Goal: Task Accomplishment & Management: Use online tool/utility

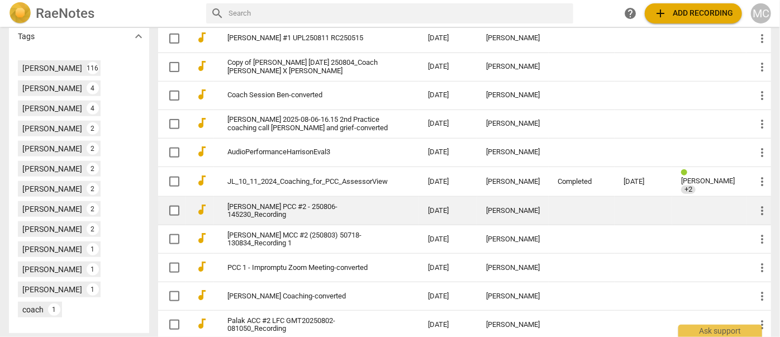
scroll to position [508, 0]
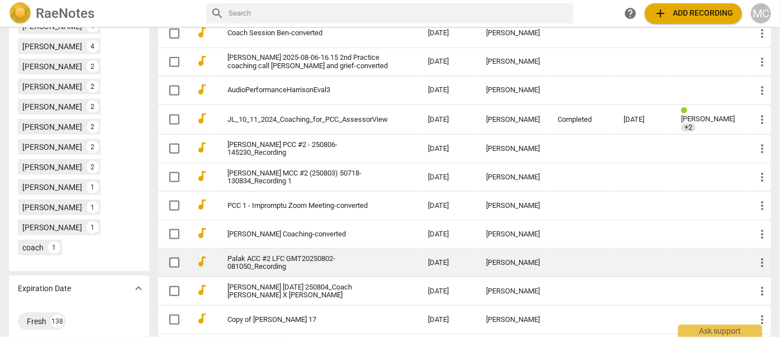
click at [268, 272] on link "Palak ACC #2 LFC GMT20250802-081050_Recording" at bounding box center [307, 263] width 160 height 17
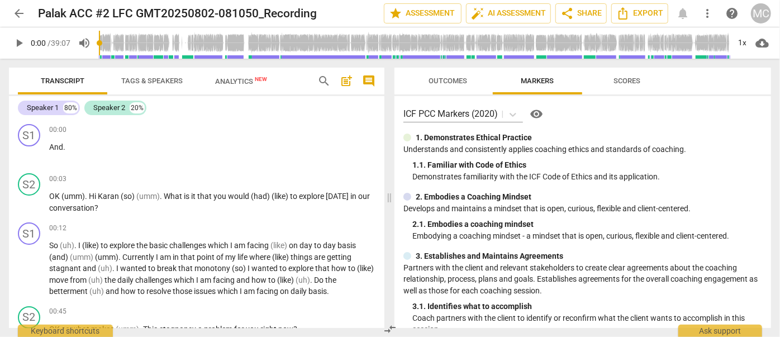
click at [161, 83] on span "Tags & Speakers" at bounding box center [151, 81] width 61 height 8
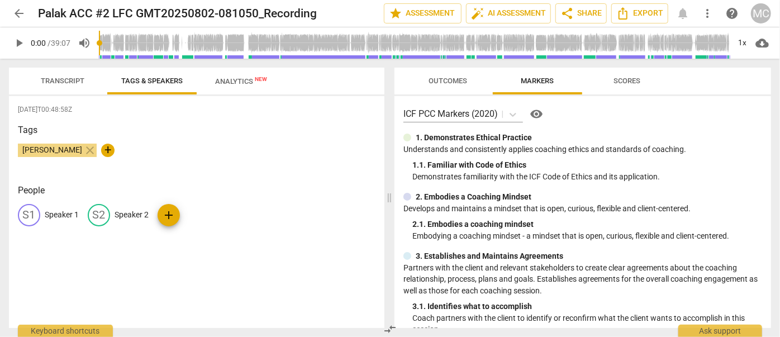
click at [132, 208] on div "S2 Speaker 2" at bounding box center [118, 215] width 61 height 22
type input "Coach"
click at [50, 220] on p "Speaker 1" at bounding box center [62, 215] width 34 height 12
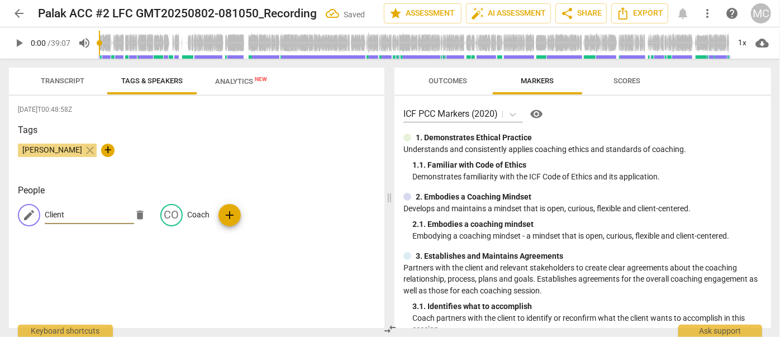
type input "Client"
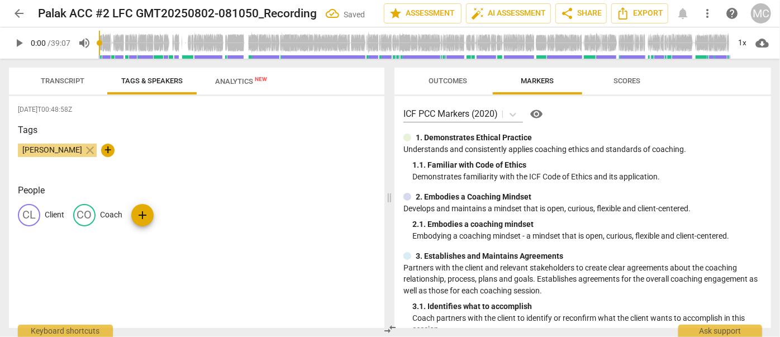
click at [52, 79] on span "Transcript" at bounding box center [63, 81] width 44 height 8
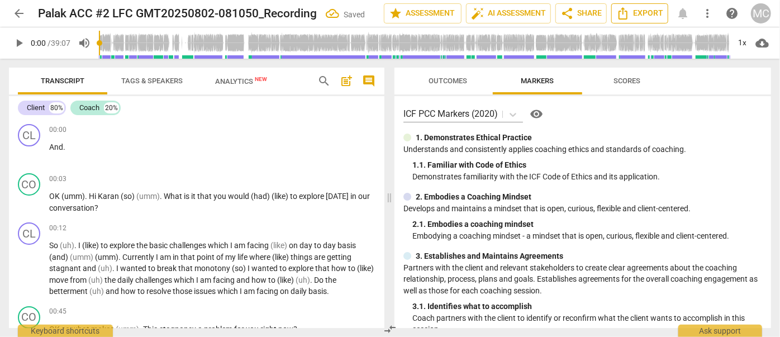
click at [643, 10] on span "Export" at bounding box center [640, 13] width 47 height 13
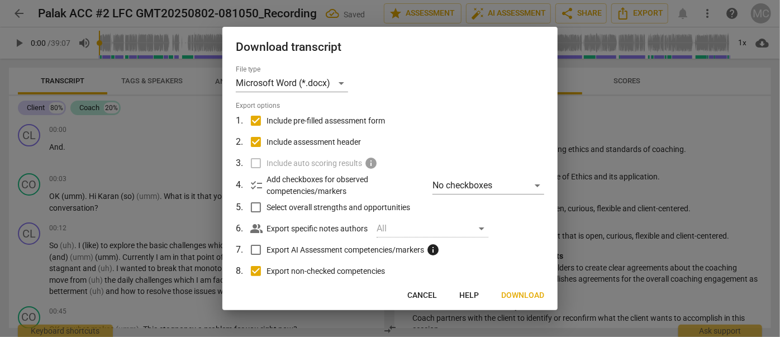
click at [534, 298] on span "Download" at bounding box center [522, 295] width 43 height 11
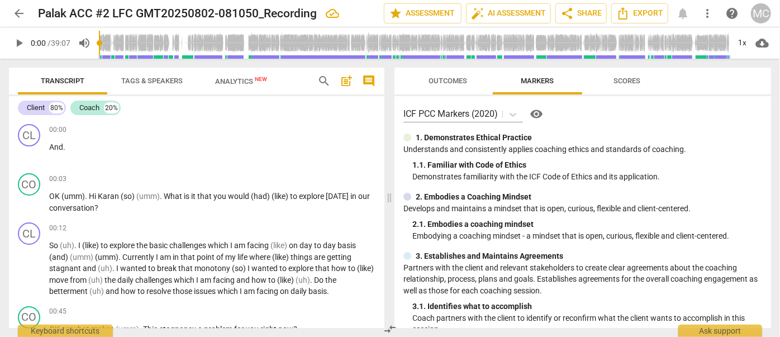
click at [20, 41] on span "play_arrow" at bounding box center [18, 42] width 13 height 13
type input "1"
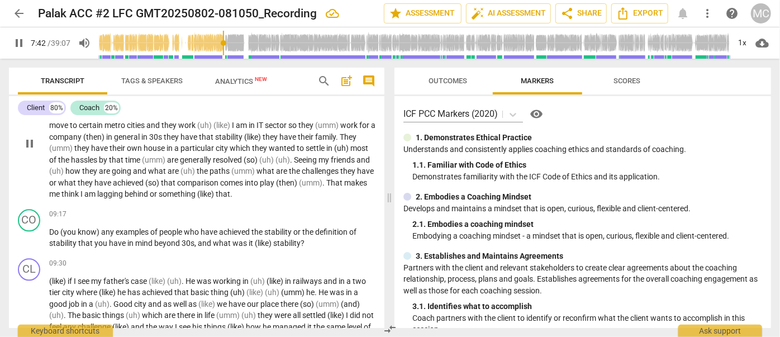
scroll to position [1115, 0]
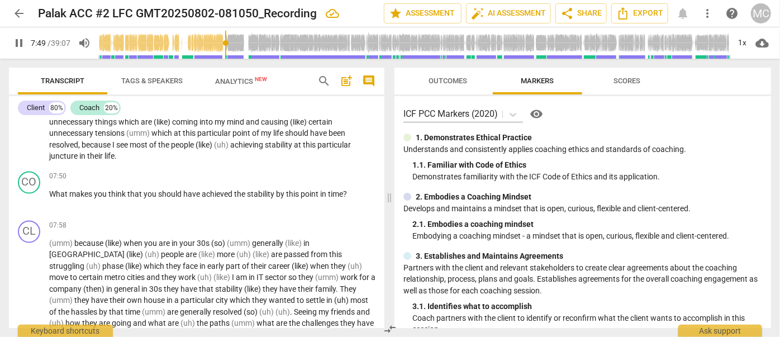
click at [16, 64] on div "Transcript Tags & Speakers Analytics New search post_add comment Client 80% Coa…" at bounding box center [194, 198] width 389 height 278
click at [8, 65] on div "Transcript Tags & Speakers Analytics New search post_add comment Client 80% Coa…" at bounding box center [194, 198] width 389 height 278
click at [17, 42] on span "pause" at bounding box center [18, 42] width 13 height 13
click at [19, 42] on span "play_arrow" at bounding box center [18, 42] width 13 height 13
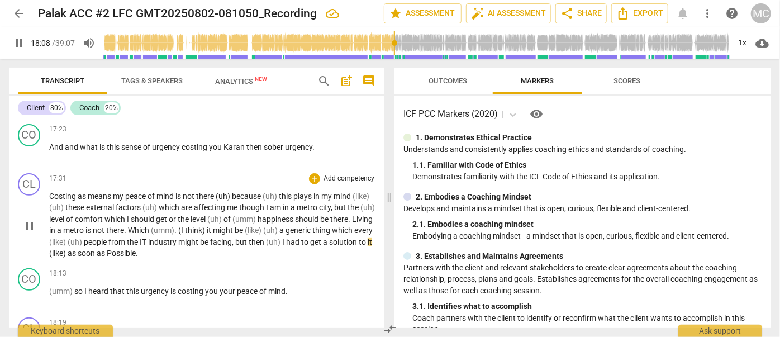
scroll to position [2376, 0]
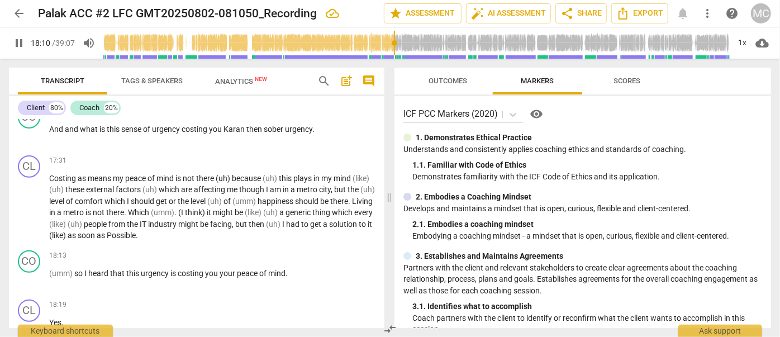
click at [20, 42] on span "pause" at bounding box center [18, 42] width 13 height 13
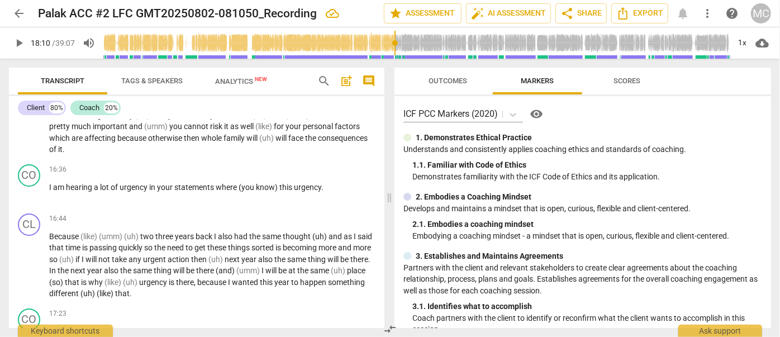
scroll to position [2172, 0]
click at [22, 42] on span "play_arrow" at bounding box center [18, 42] width 13 height 13
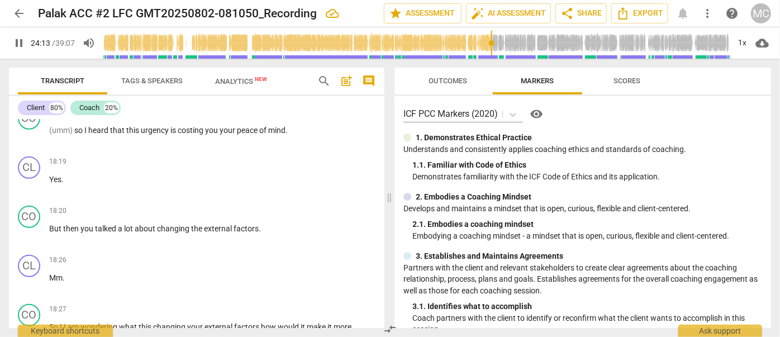
scroll to position [3658, 0]
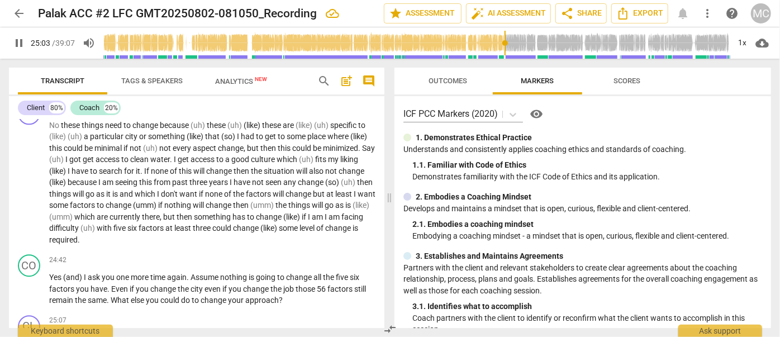
click at [22, 44] on span "pause" at bounding box center [18, 42] width 13 height 13
type input "1504"
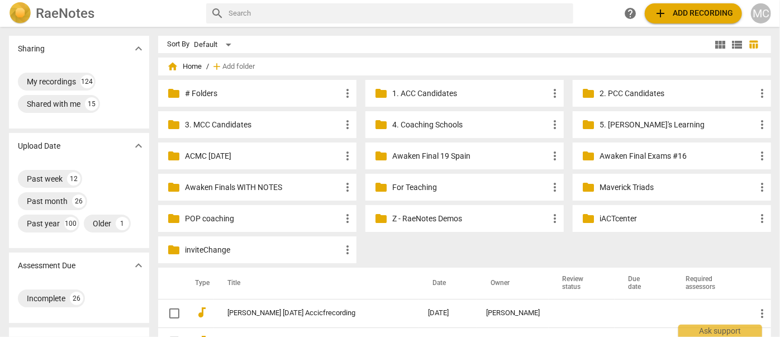
click at [391, 16] on input "text" at bounding box center [399, 13] width 340 height 18
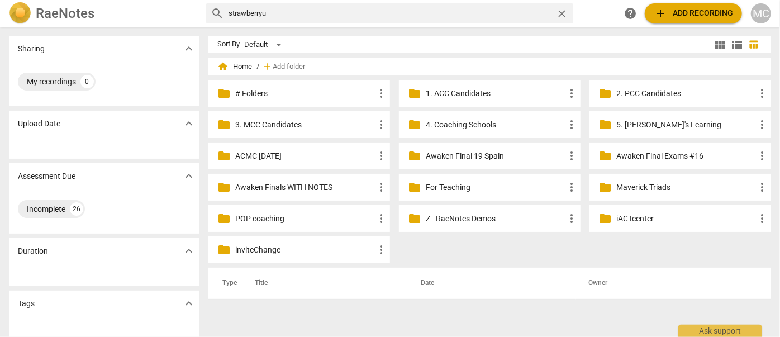
click at [391, 16] on input "strawberryu" at bounding box center [390, 13] width 323 height 18
type input "strawberry"
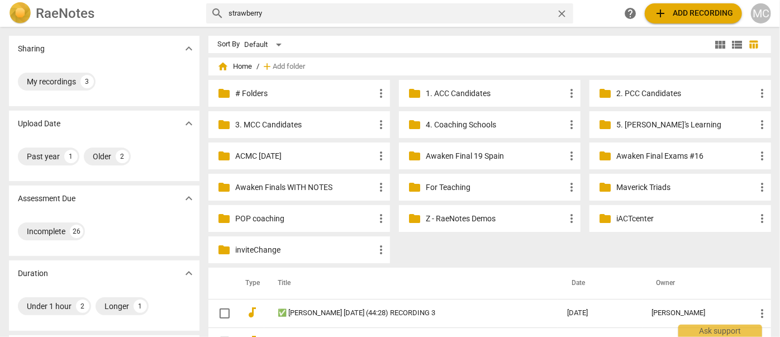
click at [565, 14] on span "close" at bounding box center [562, 14] width 12 height 12
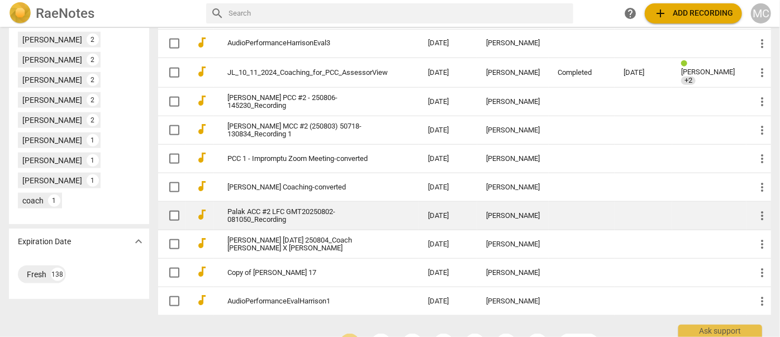
scroll to position [612, 0]
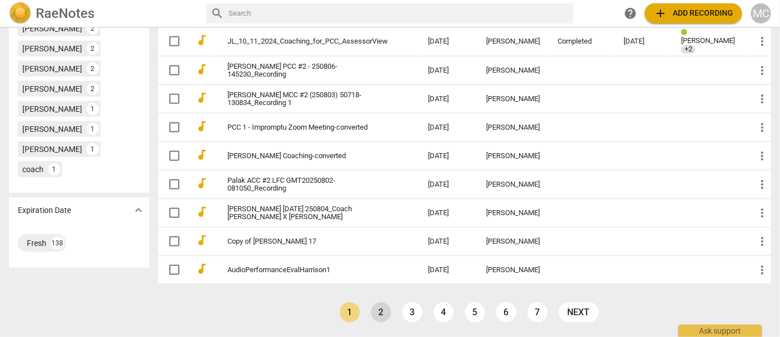
click at [376, 311] on link "2" at bounding box center [381, 312] width 20 height 20
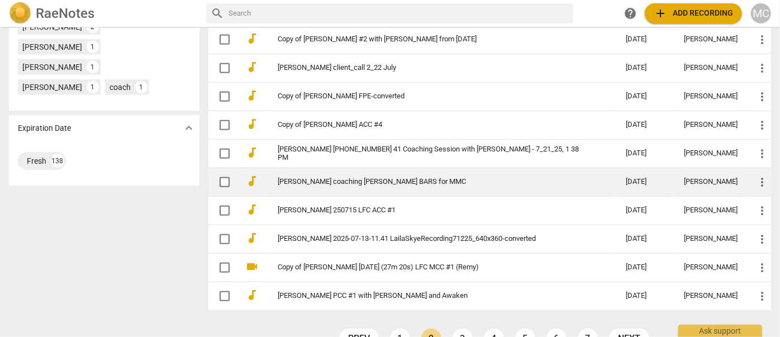
scroll to position [581, 0]
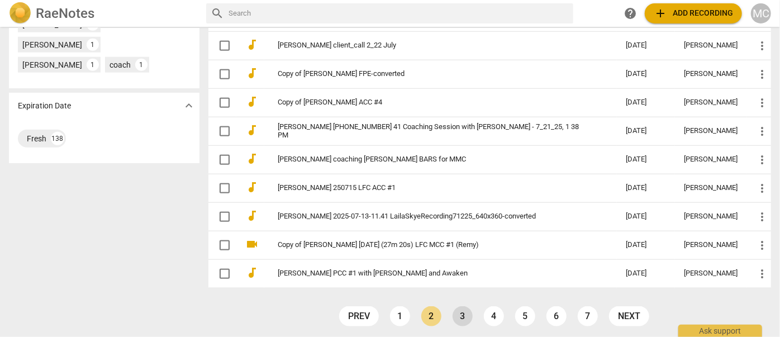
click at [461, 309] on link "3" at bounding box center [463, 316] width 20 height 20
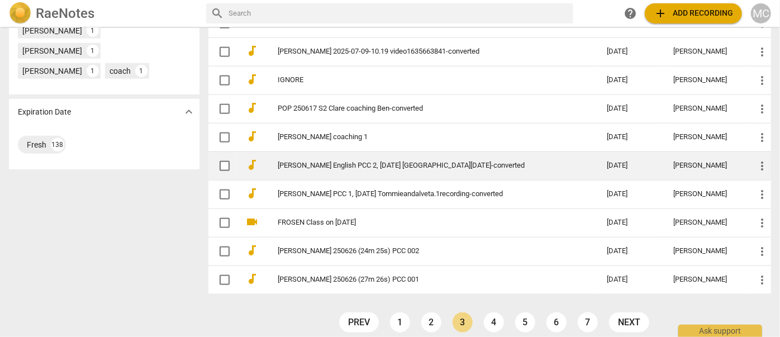
scroll to position [581, 0]
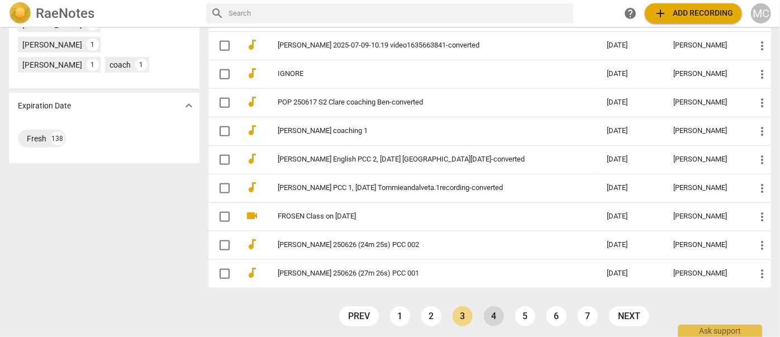
click at [495, 315] on link "4" at bounding box center [494, 316] width 20 height 20
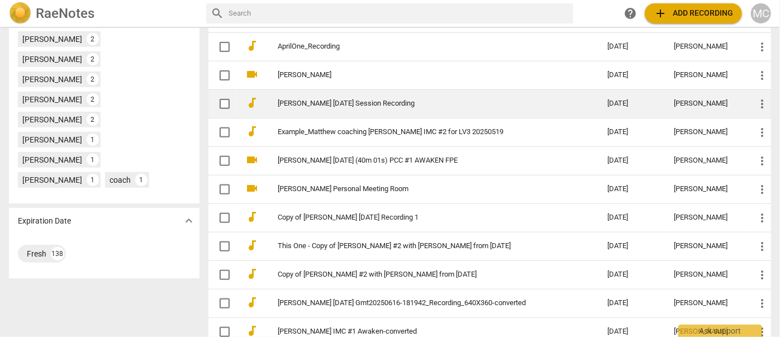
scroll to position [559, 0]
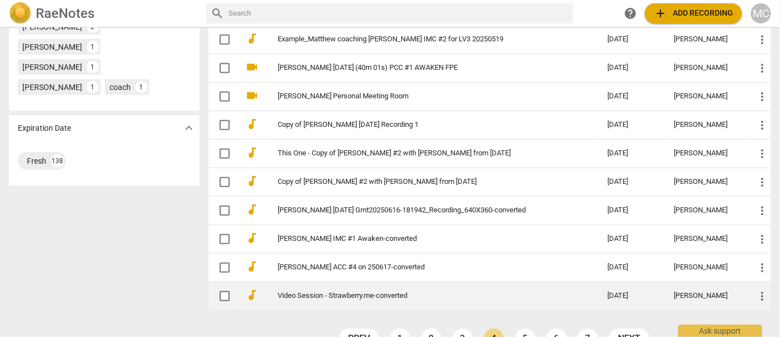
click at [328, 293] on link "Video Session - Strawberry.me-converted" at bounding box center [423, 296] width 290 height 8
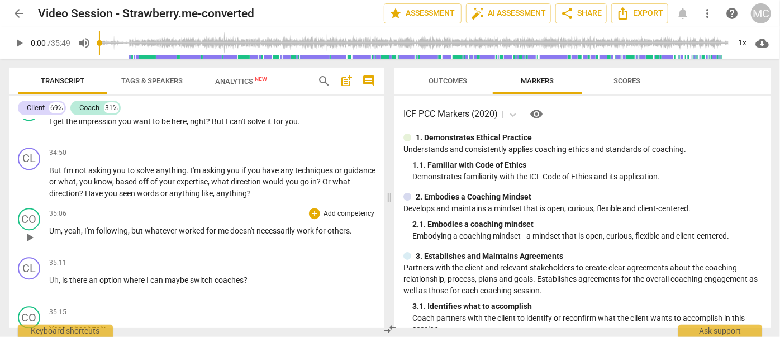
scroll to position [8021, 0]
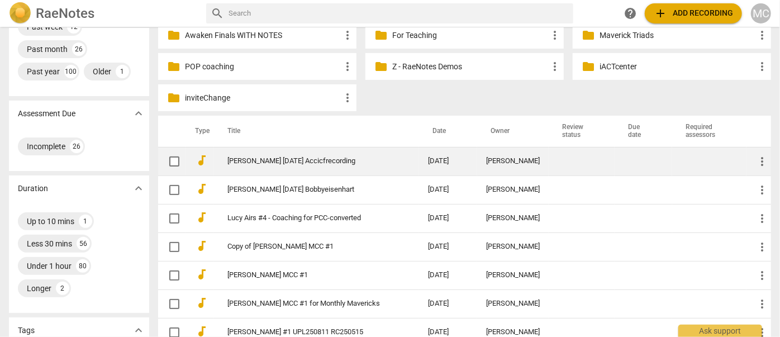
scroll to position [203, 0]
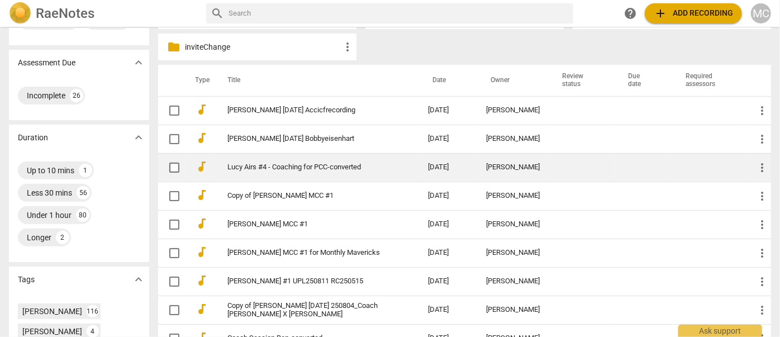
click at [314, 169] on link "Lucy Airs #4 - Coaching for PCC-converted" at bounding box center [307, 167] width 160 height 8
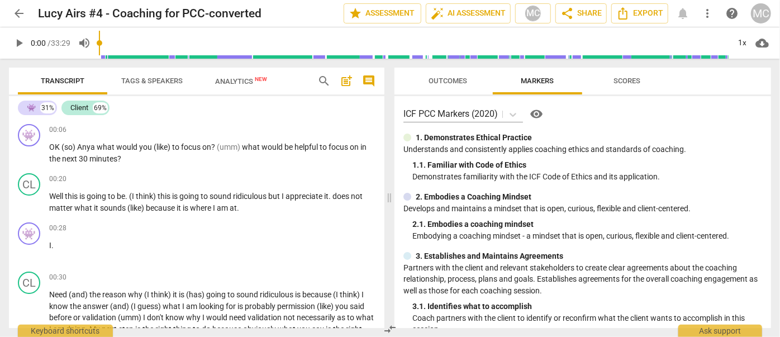
click at [18, 13] on span "arrow_back" at bounding box center [18, 13] width 13 height 13
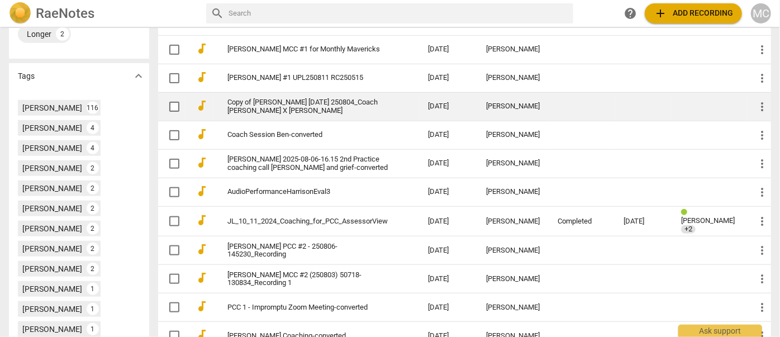
scroll to position [559, 0]
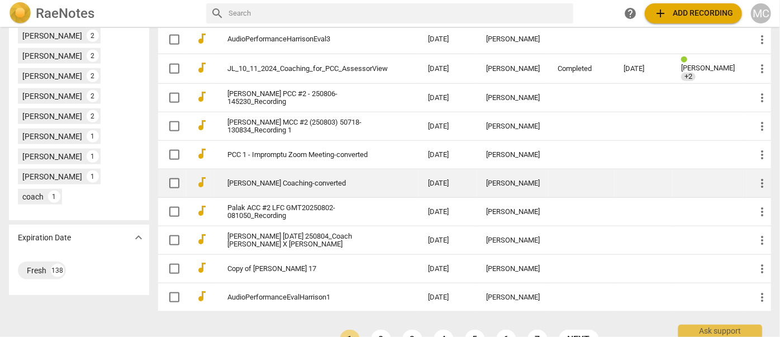
click at [313, 188] on link "[PERSON_NAME] Coaching-converted" at bounding box center [307, 183] width 160 height 8
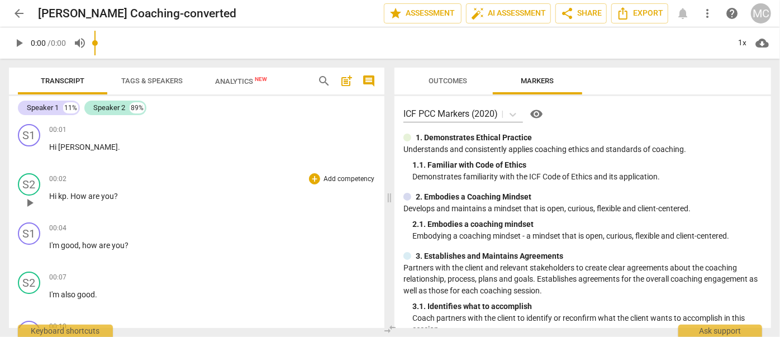
scroll to position [50, 0]
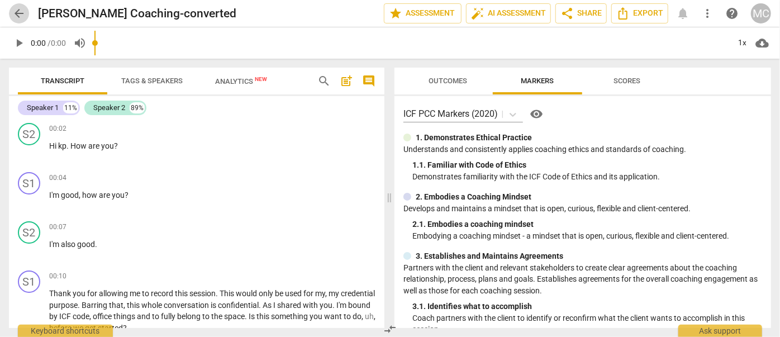
click at [18, 13] on span "arrow_back" at bounding box center [18, 13] width 13 height 13
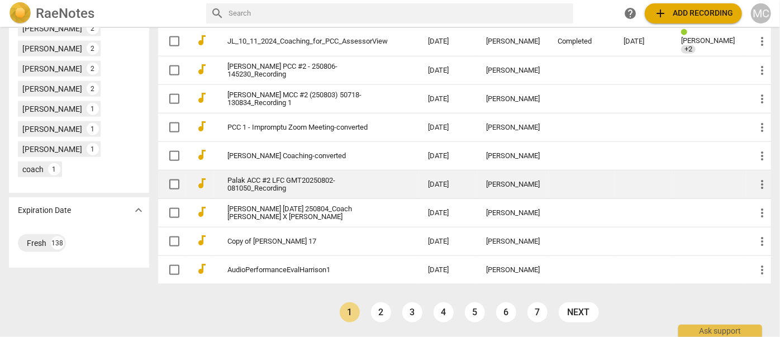
scroll to position [561, 0]
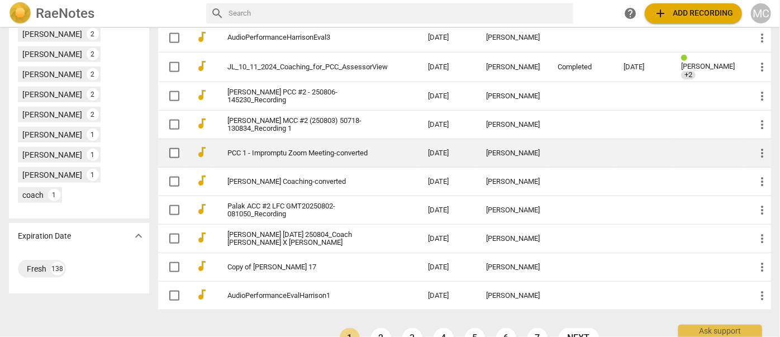
click at [297, 165] on td "PCC 1 - Impromptu Zoom Meeting-converted" at bounding box center [316, 153] width 205 height 29
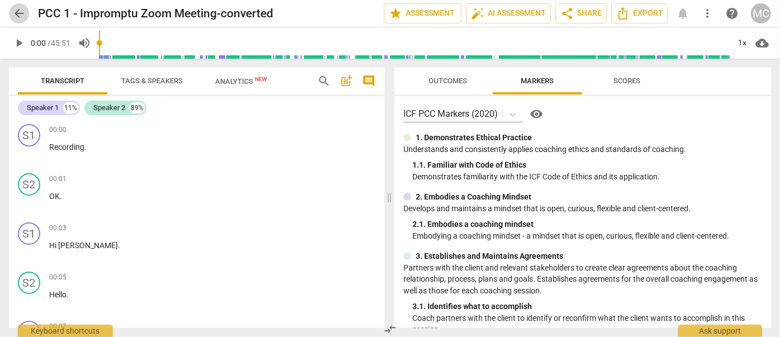
click at [22, 11] on span "arrow_back" at bounding box center [18, 13] width 13 height 13
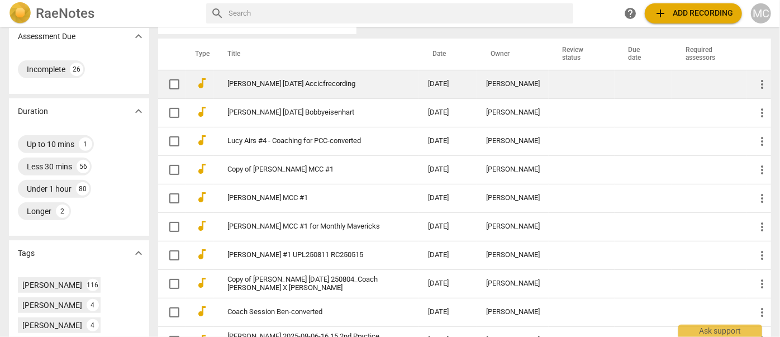
scroll to position [305, 0]
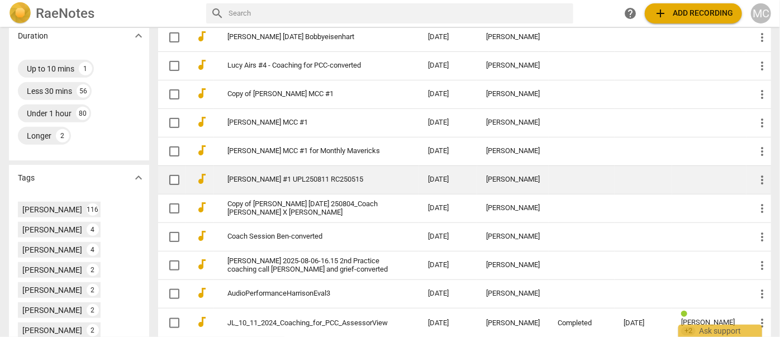
click at [302, 184] on link "[PERSON_NAME] #1 UPL250811 RC250515" at bounding box center [307, 180] width 160 height 8
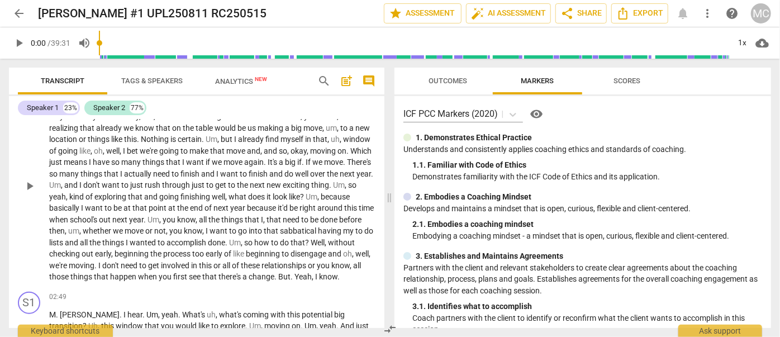
scroll to position [508, 0]
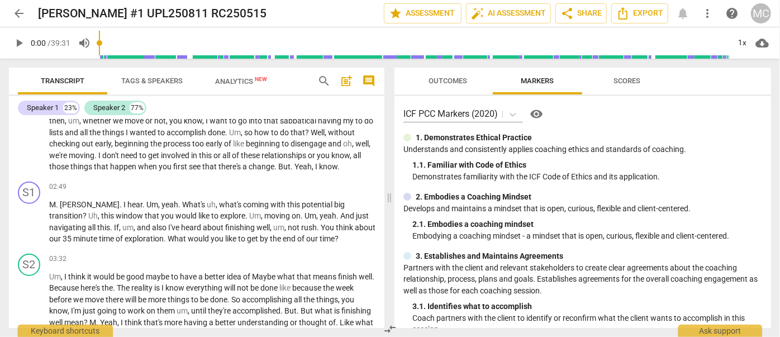
click at [21, 17] on span "arrow_back" at bounding box center [18, 13] width 13 height 13
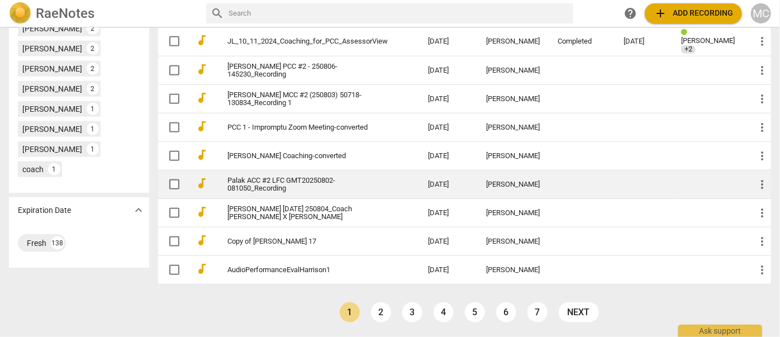
scroll to position [612, 0]
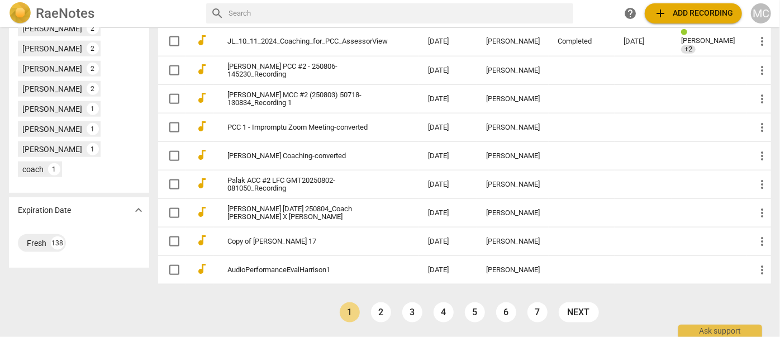
click at [377, 316] on link "2" at bounding box center [381, 312] width 20 height 20
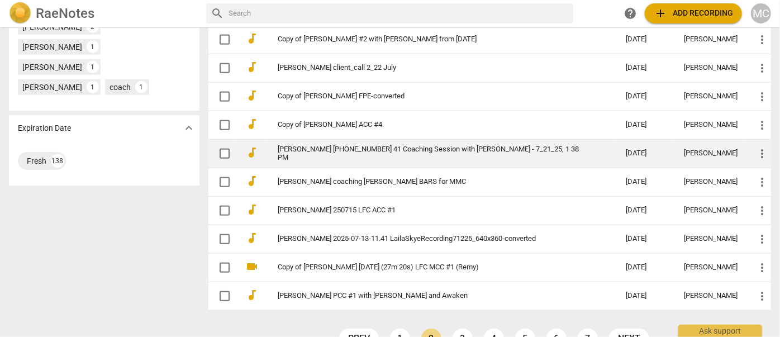
scroll to position [581, 0]
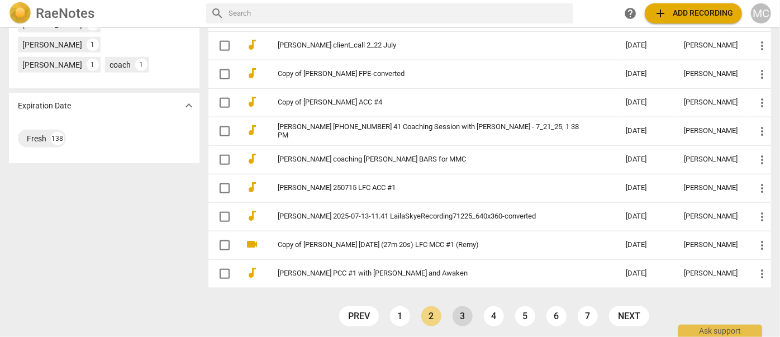
click at [462, 312] on link "3" at bounding box center [463, 316] width 20 height 20
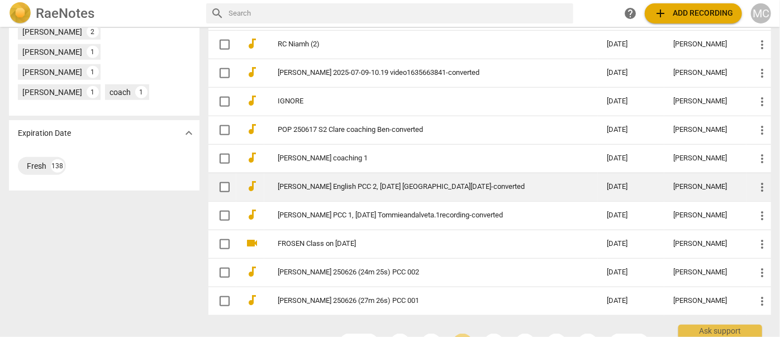
scroll to position [581, 0]
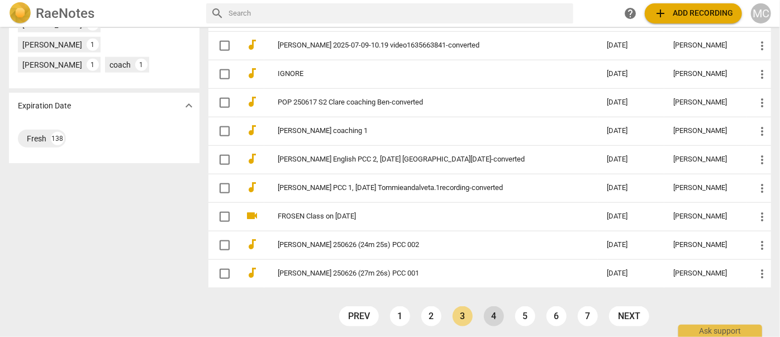
click at [486, 315] on link "4" at bounding box center [494, 316] width 20 height 20
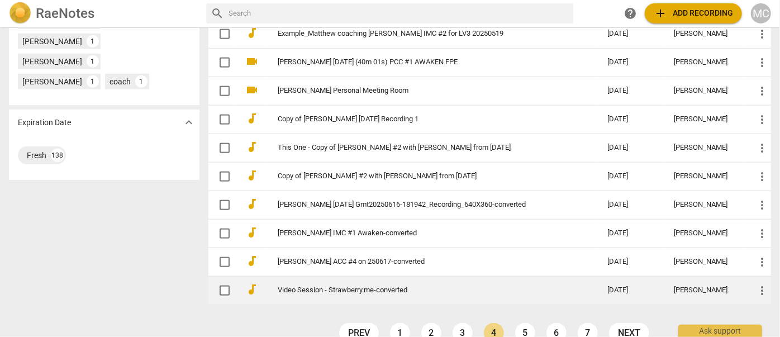
scroll to position [581, 0]
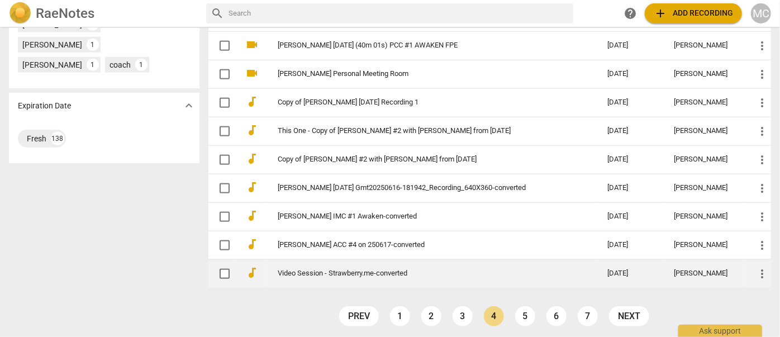
click at [386, 271] on link "Video Session - Strawberry.me-converted" at bounding box center [423, 273] width 290 height 8
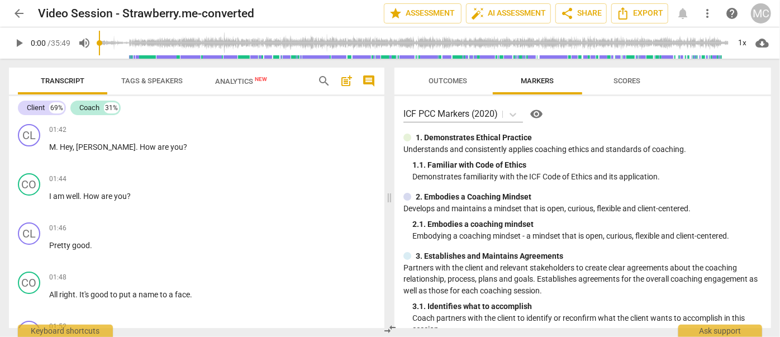
click at [326, 87] on span "search" at bounding box center [323, 80] width 13 height 13
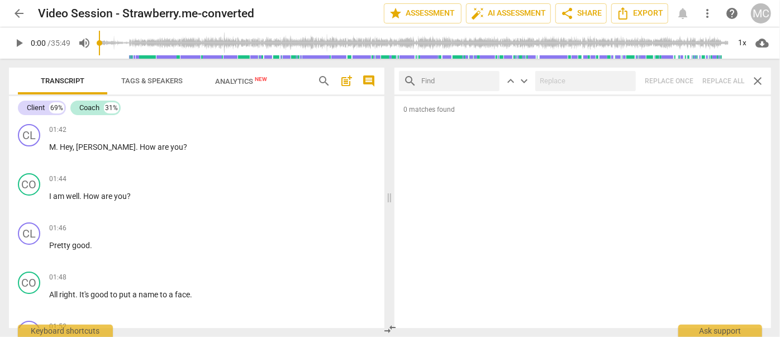
click at [720, 80] on div "search keyboard_arrow_up keyboard_arrow_down Replace once Replace all close" at bounding box center [583, 81] width 377 height 27
click at [492, 79] on input "text" at bounding box center [458, 81] width 74 height 18
click at [448, 80] on input "text" at bounding box center [458, 81] width 74 height 18
type input ","
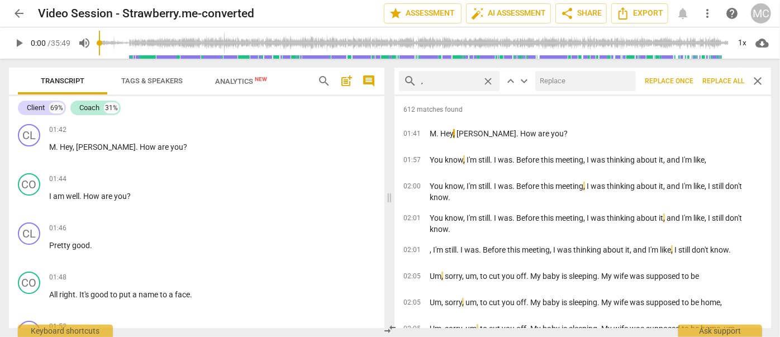
drag, startPoint x: 716, startPoint y: 84, endPoint x: 489, endPoint y: 81, distance: 227.0
click at [716, 84] on span "Replace all" at bounding box center [724, 82] width 42 height 10
click at [489, 81] on span "close" at bounding box center [488, 81] width 12 height 12
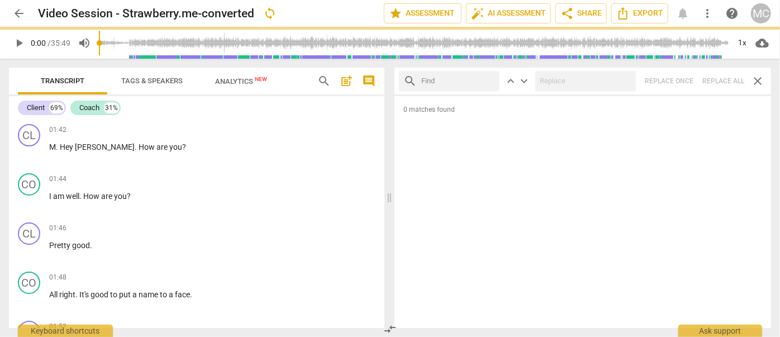
click at [461, 80] on input "text" at bounding box center [458, 81] width 74 height 18
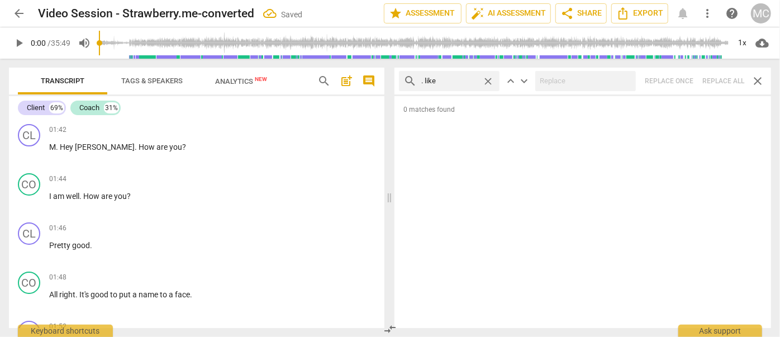
type input ". like"
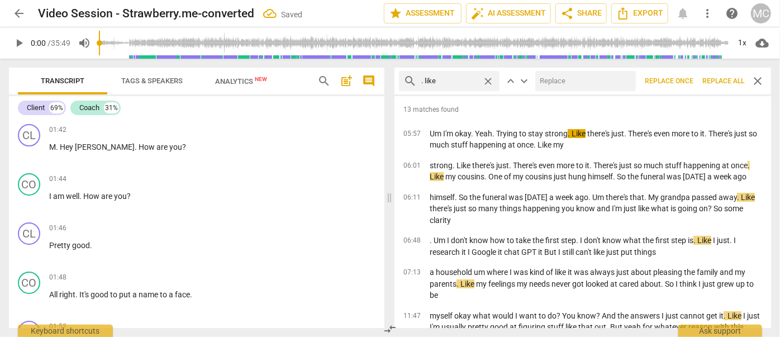
click at [576, 84] on input "text" at bounding box center [583, 81] width 96 height 18
type input "(like)"
click at [726, 79] on span "Replace all" at bounding box center [724, 82] width 42 height 10
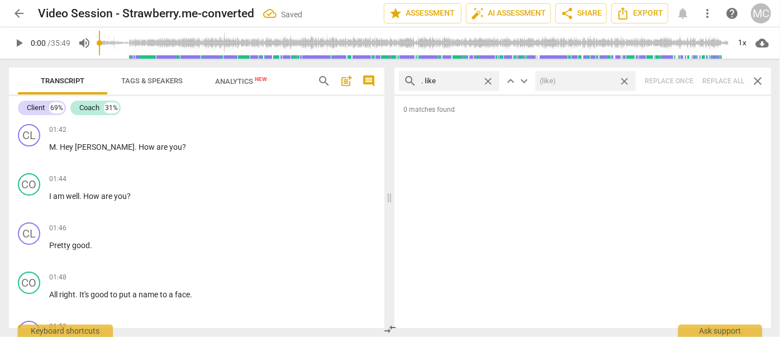
click at [624, 81] on span "close" at bounding box center [625, 81] width 12 height 12
click at [491, 78] on span "close" at bounding box center [488, 81] width 12 height 12
drag, startPoint x: 466, startPoint y: 79, endPoint x: 470, endPoint y: 70, distance: 10.1
click at [466, 79] on input "text" at bounding box center [458, 81] width 74 height 18
type input ". um"
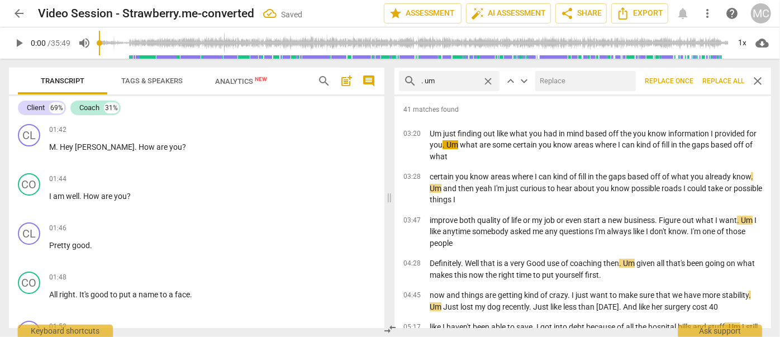
click at [548, 81] on input "text" at bounding box center [583, 81] width 96 height 18
type input "(umm)"
click at [717, 83] on span "Replace all" at bounding box center [724, 82] width 42 height 10
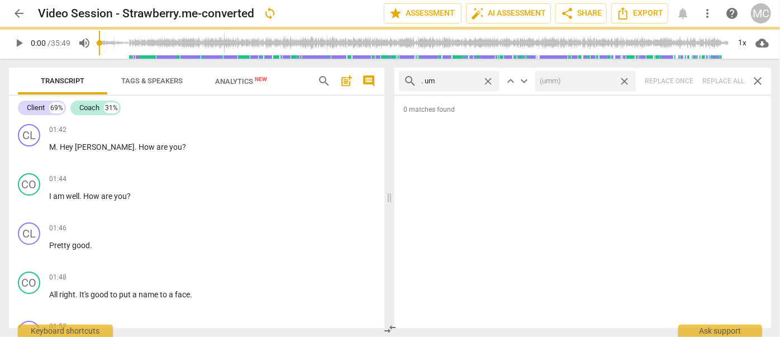
click at [626, 80] on span "close" at bounding box center [625, 81] width 12 height 12
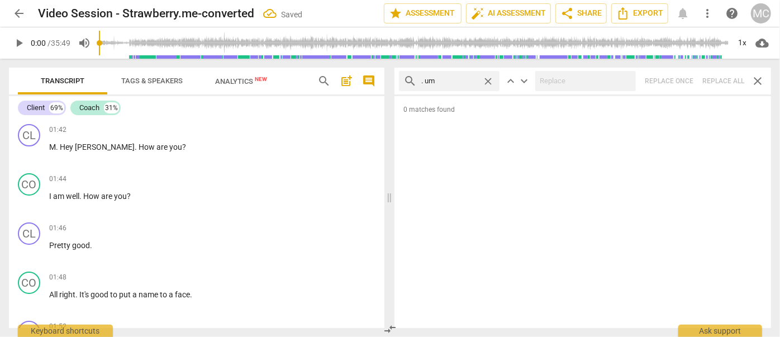
click at [489, 80] on span "close" at bounding box center [488, 81] width 12 height 12
click at [456, 79] on input "text" at bounding box center [458, 81] width 74 height 18
type input ". uh"
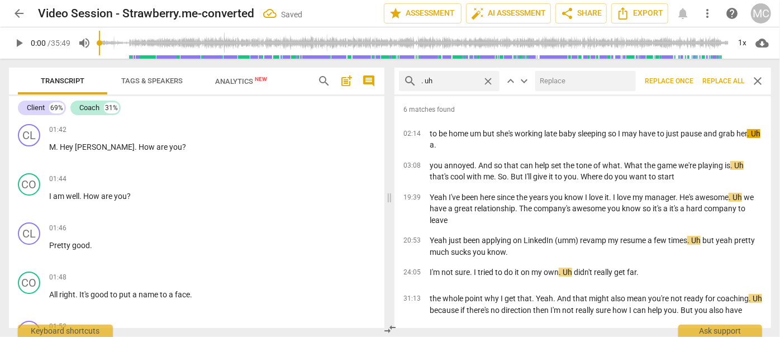
click at [565, 81] on input "text" at bounding box center [583, 81] width 96 height 18
type input "(uh)"
click at [725, 80] on span "Replace all" at bounding box center [724, 82] width 42 height 10
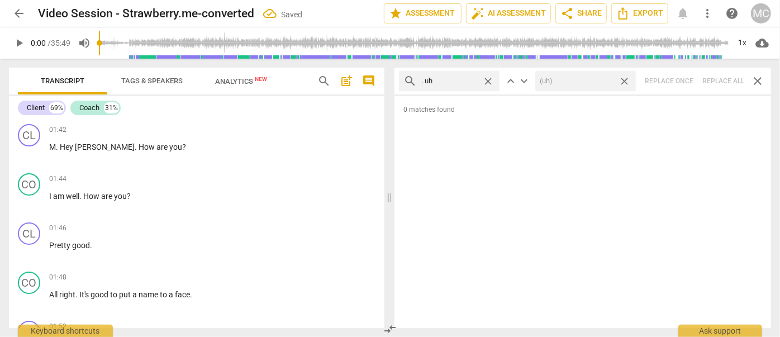
click at [626, 81] on span "close" at bounding box center [625, 81] width 12 height 12
click at [486, 78] on span "close" at bounding box center [488, 81] width 12 height 12
click at [452, 82] on input "text" at bounding box center [458, 81] width 74 height 18
type input "um"
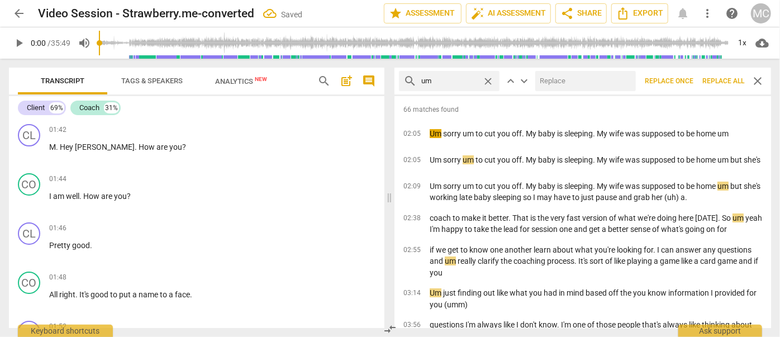
click at [582, 83] on input "text" at bounding box center [583, 81] width 96 height 18
type input "(umm)"
click at [722, 82] on span "Replace all" at bounding box center [724, 82] width 42 height 10
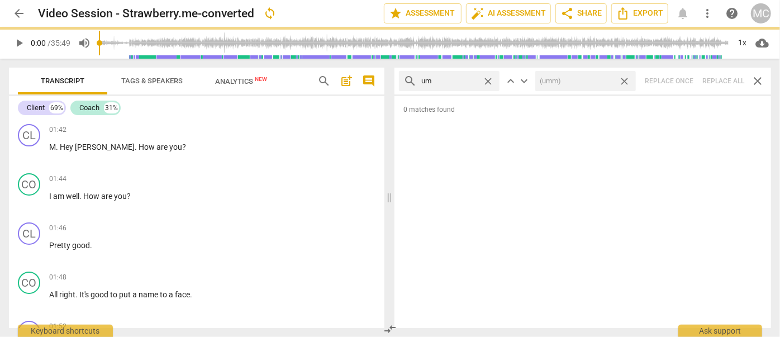
click at [625, 79] on span "close" at bounding box center [625, 81] width 12 height 12
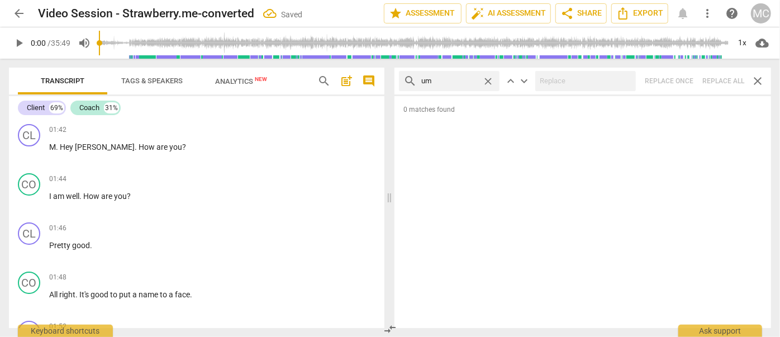
click at [490, 83] on span "close" at bounding box center [488, 81] width 12 height 12
click at [465, 83] on input "text" at bounding box center [458, 81] width 74 height 18
type input "uh"
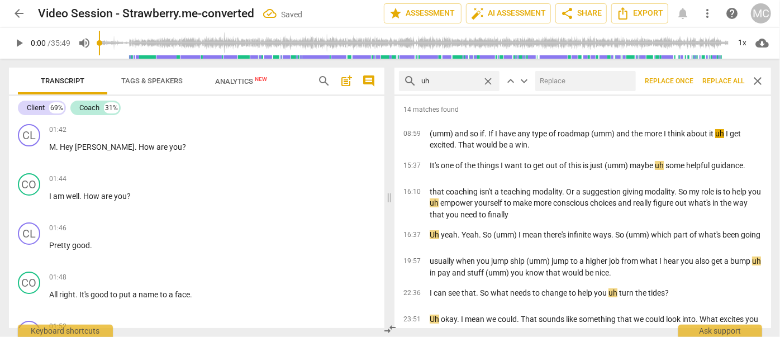
click at [570, 82] on input "text" at bounding box center [583, 81] width 96 height 18
type input "(uh)"
click at [718, 80] on span "Replace all" at bounding box center [724, 82] width 42 height 10
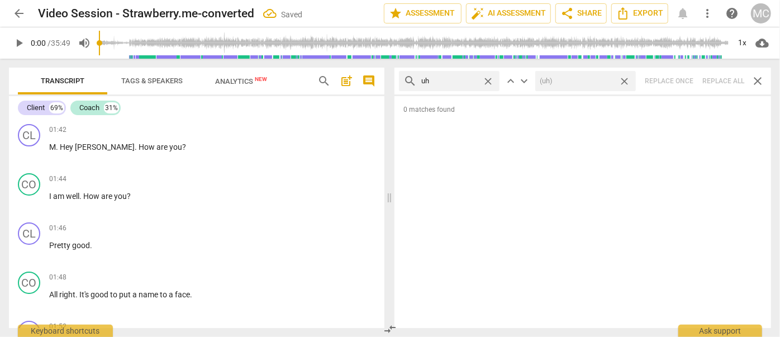
click at [625, 83] on span "close" at bounding box center [625, 81] width 12 height 12
click at [489, 82] on span "close" at bounding box center [488, 81] width 12 height 12
click at [458, 79] on input "text" at bounding box center [458, 81] width 74 height 18
type input "kind of"
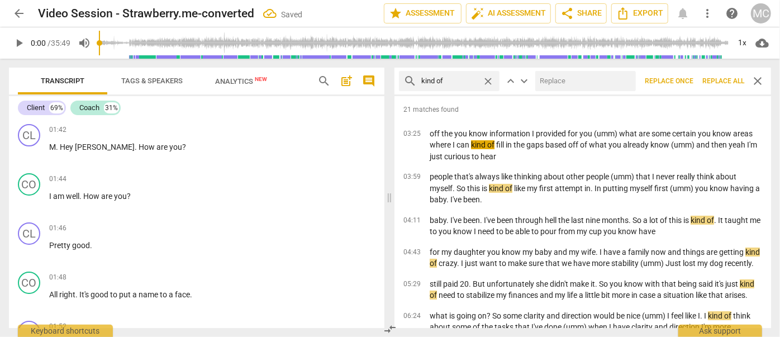
click at [566, 88] on input "text" at bounding box center [583, 81] width 96 height 18
type input "(kind of)"
click at [725, 83] on span "Replace all" at bounding box center [724, 82] width 42 height 10
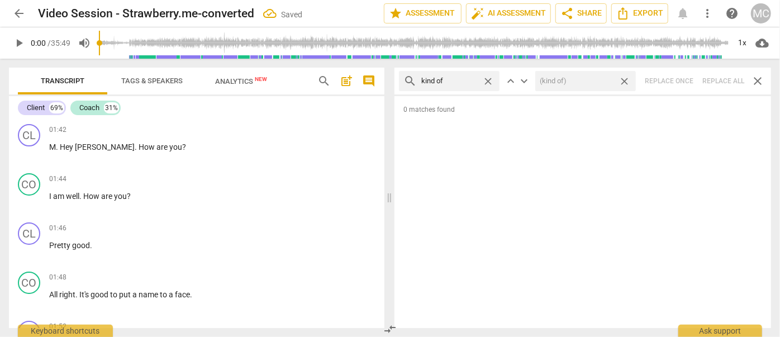
click at [626, 82] on span "close" at bounding box center [625, 81] width 12 height 12
click at [487, 80] on span "close" at bounding box center [488, 81] width 12 height 12
click at [462, 80] on input "text" at bounding box center [458, 81] width 74 height 18
type input "sort of"
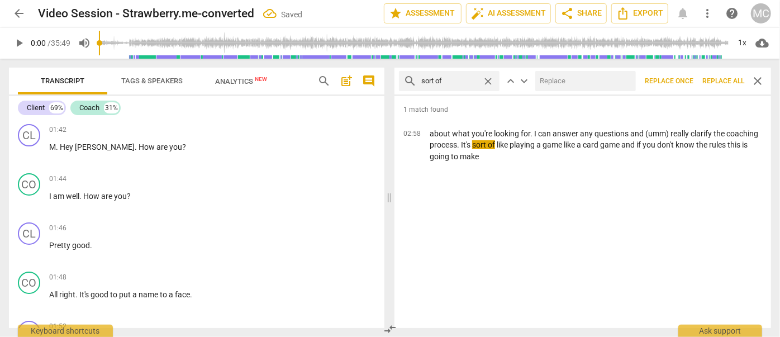
click at [569, 86] on input "text" at bounding box center [583, 81] width 96 height 18
type input "(sort of)"
click at [729, 82] on span "Replace all" at bounding box center [724, 82] width 42 height 10
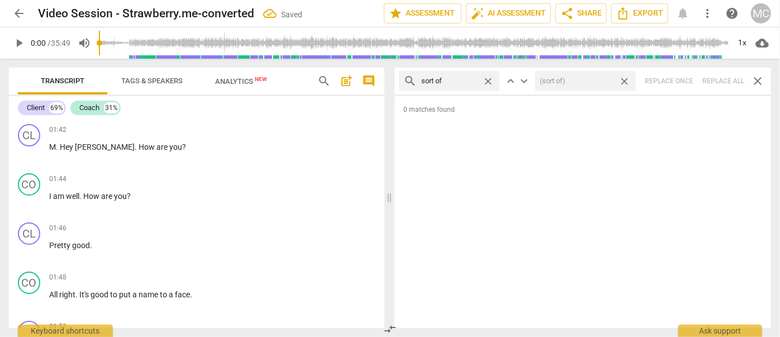
click at [627, 82] on span "close" at bounding box center [625, 81] width 12 height 12
click at [491, 82] on span "close" at bounding box center [488, 81] width 12 height 12
click at [464, 82] on input "text" at bounding box center [458, 81] width 74 height 18
type input "and then"
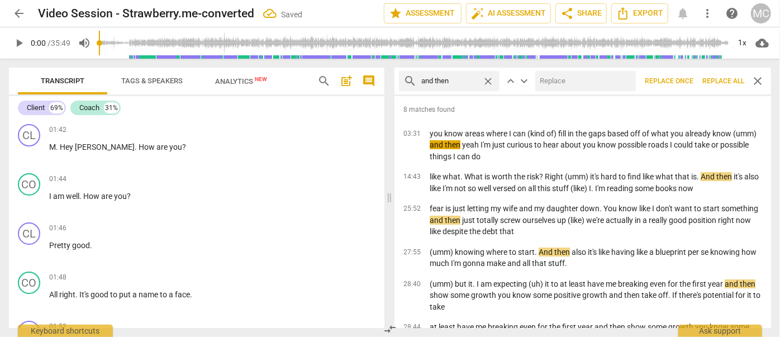
click at [556, 81] on input "text" at bounding box center [583, 81] width 96 height 18
type input "(Then)"
click at [719, 83] on span "Replace all" at bounding box center [724, 82] width 42 height 10
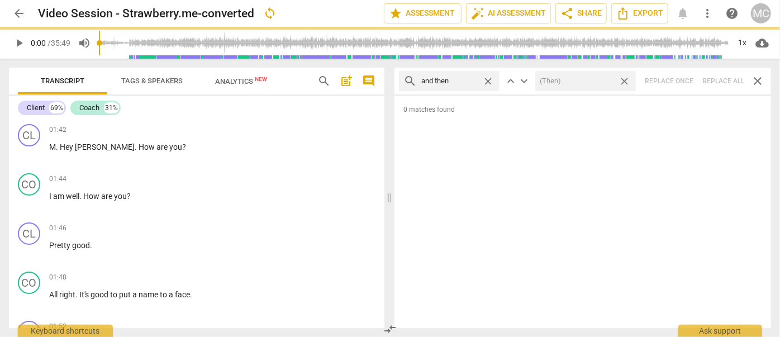
drag, startPoint x: 624, startPoint y: 80, endPoint x: 550, endPoint y: 77, distance: 74.4
click at [624, 80] on span "close" at bounding box center [625, 81] width 12 height 12
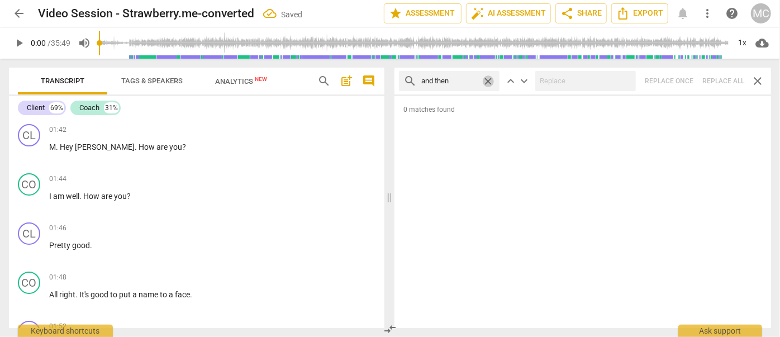
drag, startPoint x: 488, startPoint y: 80, endPoint x: 477, endPoint y: 79, distance: 10.6
click at [487, 80] on span "close" at bounding box center [488, 81] width 12 height 12
click at [477, 79] on input "text" at bounding box center [449, 81] width 56 height 18
type input "like"
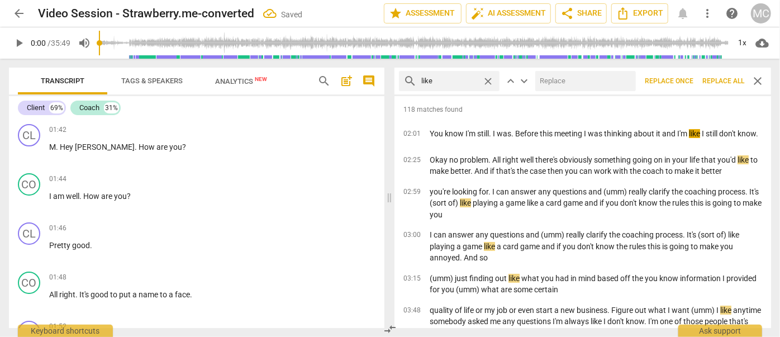
click at [552, 83] on input "text" at bounding box center [583, 81] width 96 height 18
type input "(like)"
click at [718, 83] on span "Replace all" at bounding box center [724, 82] width 42 height 10
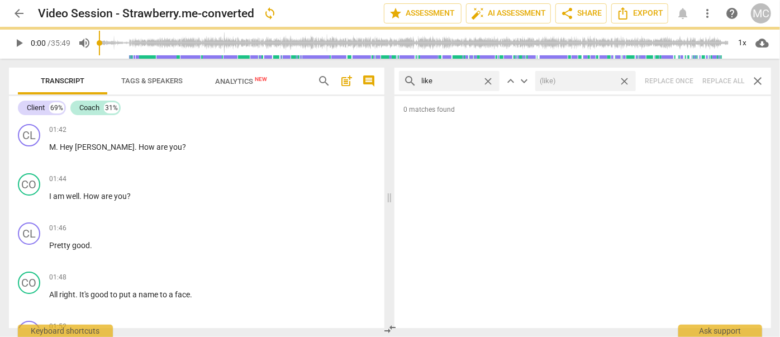
click at [627, 80] on span "close" at bounding box center [625, 81] width 12 height 12
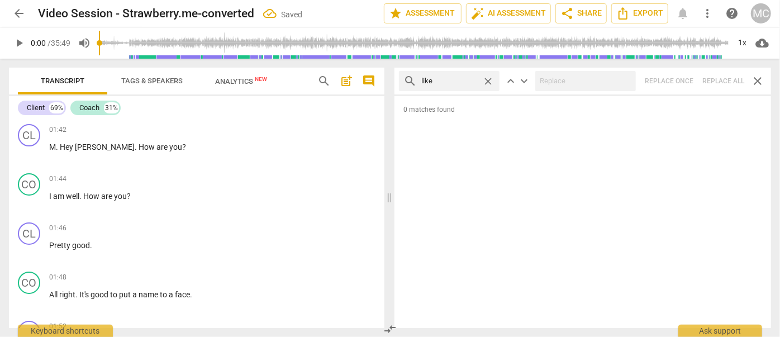
click at [489, 80] on span "close" at bounding box center [488, 81] width 12 height 12
click at [470, 79] on input "text" at bounding box center [458, 81] width 74 height 18
type input "just"
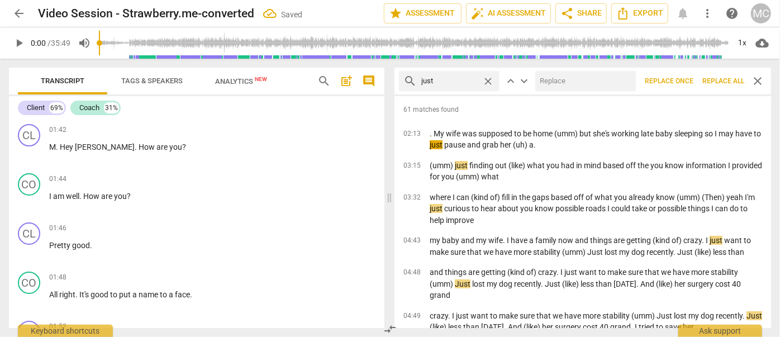
click at [556, 79] on input "text" at bounding box center [583, 81] width 96 height 18
type input "(just)"
click at [721, 83] on span "Replace all" at bounding box center [724, 82] width 42 height 10
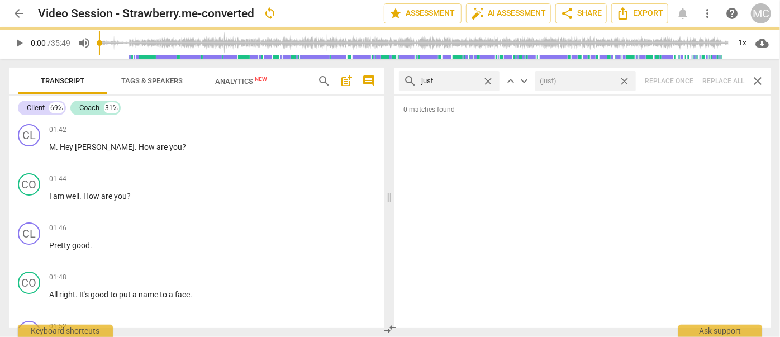
click at [626, 80] on span "close" at bounding box center [625, 81] width 12 height 12
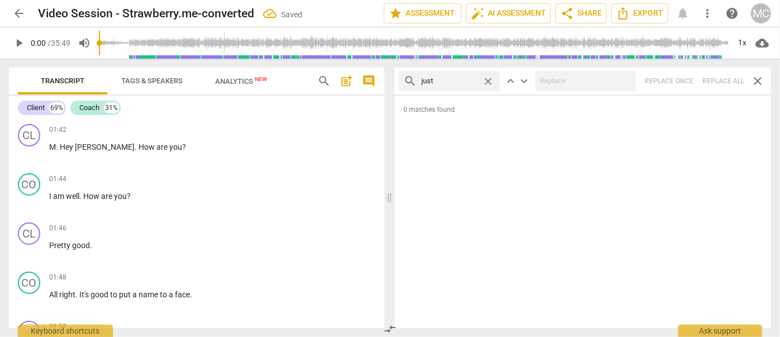
click at [485, 78] on span "close" at bounding box center [488, 81] width 12 height 12
click at [453, 79] on input "text" at bounding box center [458, 81] width 74 height 18
type input "you know"
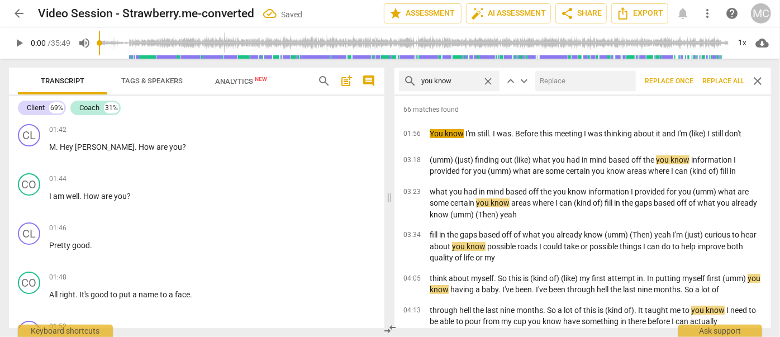
click at [554, 84] on input "text" at bounding box center [583, 81] width 96 height 18
type input "(you know)"
click at [721, 83] on span "Replace all" at bounding box center [724, 82] width 42 height 10
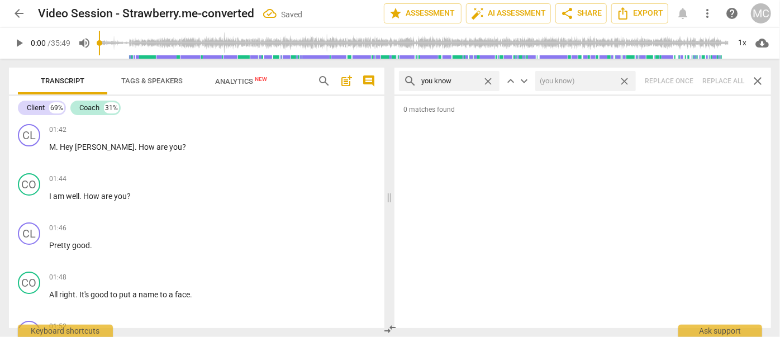
drag, startPoint x: 622, startPoint y: 82, endPoint x: 510, endPoint y: 84, distance: 112.4
click at [622, 82] on span "close" at bounding box center [625, 81] width 12 height 12
drag, startPoint x: 487, startPoint y: 78, endPoint x: 473, endPoint y: 79, distance: 13.5
click at [486, 78] on span "close" at bounding box center [488, 81] width 12 height 12
drag, startPoint x: 452, startPoint y: 80, endPoint x: 459, endPoint y: 68, distance: 14.6
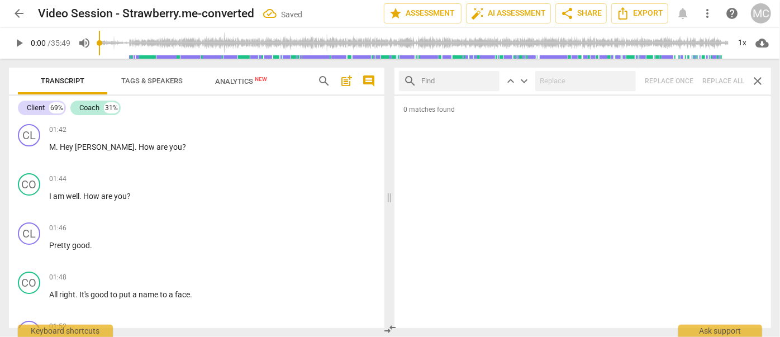
click at [452, 80] on input "text" at bounding box center [458, 81] width 74 height 18
type input "I guess"
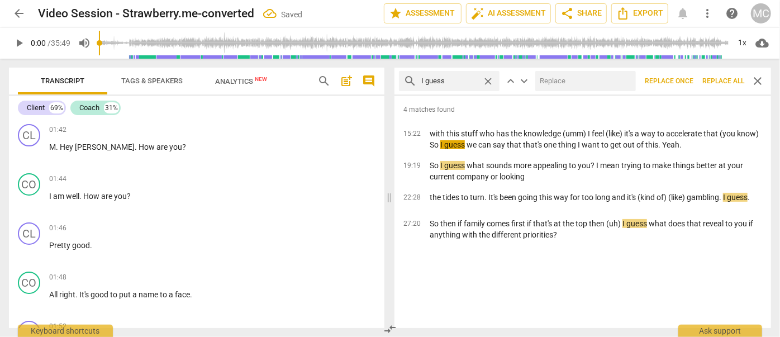
click at [576, 81] on input "text" at bounding box center [583, 81] width 96 height 18
type input "(I guess)"
click at [722, 78] on span "Replace all" at bounding box center [724, 82] width 42 height 10
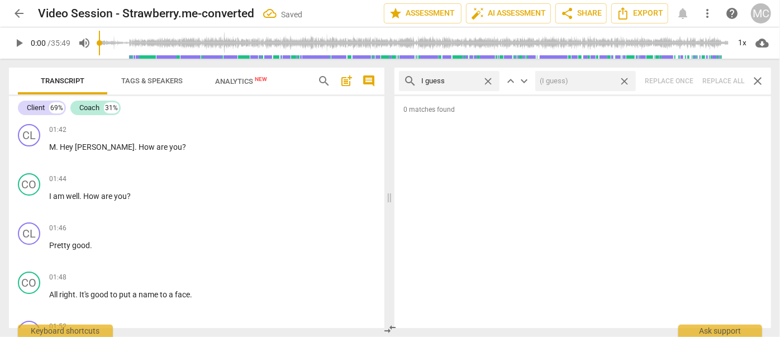
click at [627, 80] on span "close" at bounding box center [625, 81] width 12 height 12
click at [489, 80] on span "close" at bounding box center [488, 81] width 12 height 12
click at [452, 78] on input "text" at bounding box center [458, 81] width 74 height 18
type input "I mean"
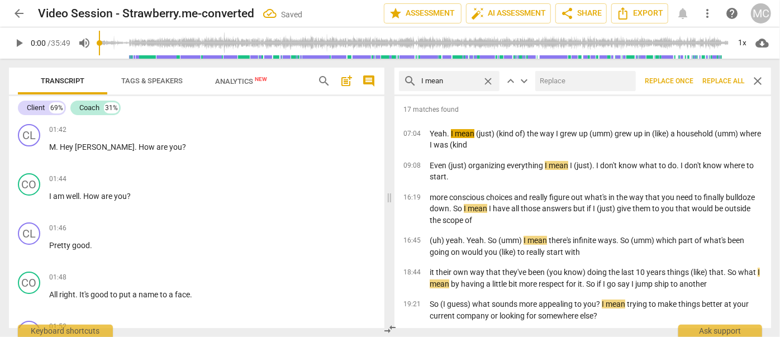
click at [552, 74] on input "text" at bounding box center [583, 81] width 96 height 18
type input "(I mean)"
click at [713, 79] on span "Replace all" at bounding box center [724, 82] width 42 height 10
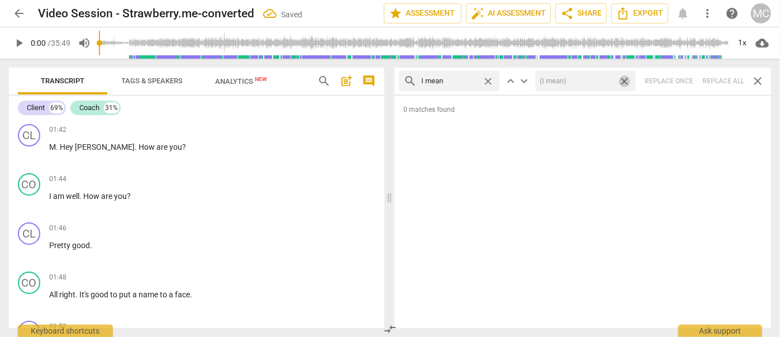
drag, startPoint x: 625, startPoint y: 83, endPoint x: 537, endPoint y: 84, distance: 88.9
click at [626, 83] on span "close" at bounding box center [625, 81] width 12 height 12
click at [491, 80] on span "close" at bounding box center [488, 81] width 12 height 12
click at [466, 83] on input "text" at bounding box center [458, 81] width 74 height 18
type input "okay"
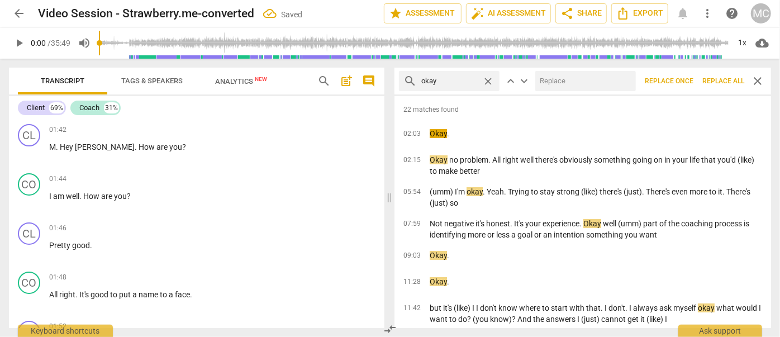
click at [591, 86] on input "text" at bounding box center [583, 81] width 96 height 18
type input "OK"
click at [712, 74] on button "Replace all" at bounding box center [723, 81] width 51 height 20
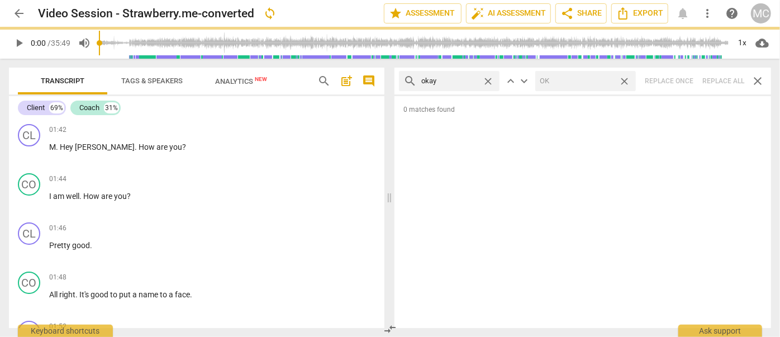
drag, startPoint x: 627, startPoint y: 80, endPoint x: 511, endPoint y: 89, distance: 116.0
click at [627, 80] on span "close" at bounding box center [625, 81] width 12 height 12
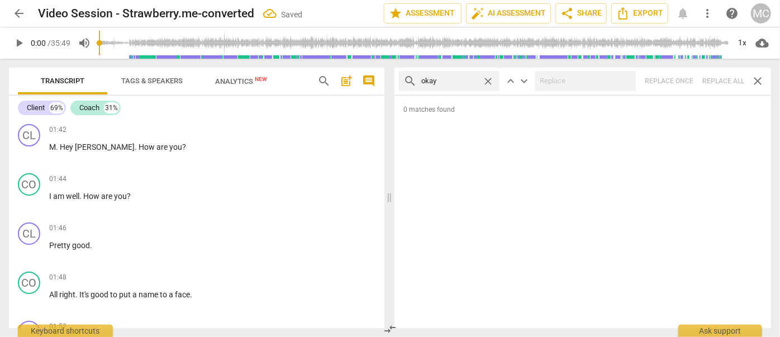
drag, startPoint x: 488, startPoint y: 79, endPoint x: 474, endPoint y: 79, distance: 14.0
click at [488, 79] on span "close" at bounding box center [488, 81] width 12 height 12
click at [474, 79] on input "text" at bounding box center [449, 81] width 56 height 18
type input "maybe"
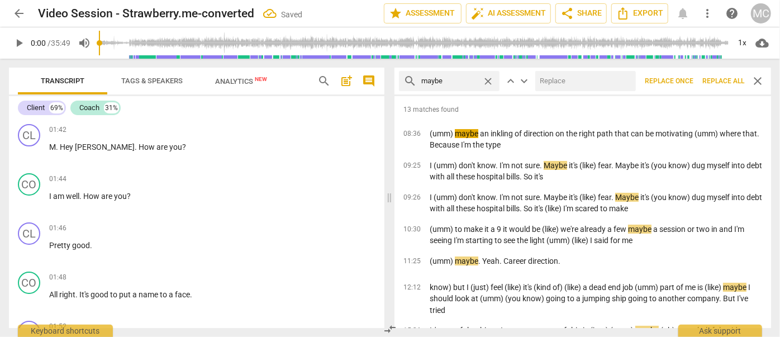
click at [568, 83] on input "text" at bounding box center [583, 81] width 96 height 18
type input "(Maybe)"
click at [719, 78] on span "Replace all" at bounding box center [724, 82] width 42 height 10
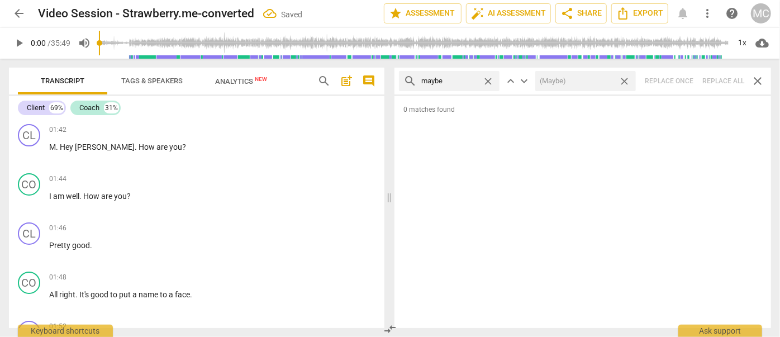
drag, startPoint x: 624, startPoint y: 82, endPoint x: 535, endPoint y: 86, distance: 89.5
click at [624, 82] on span "close" at bounding box center [625, 81] width 12 height 12
click at [495, 81] on div "close" at bounding box center [490, 81] width 17 height 12
click at [492, 80] on span "close" at bounding box center [488, 81] width 12 height 12
click at [468, 80] on input "text" at bounding box center [458, 81] width 74 height 18
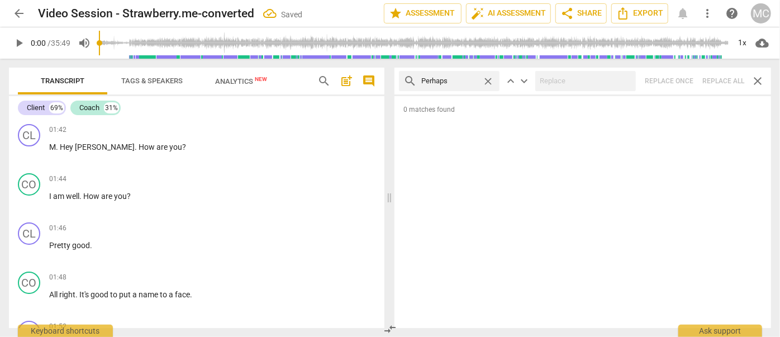
type input "Perhaps"
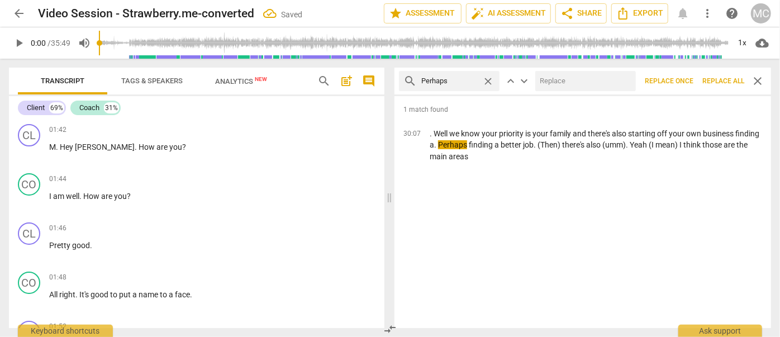
click at [537, 77] on input "text" at bounding box center [583, 81] width 96 height 18
type input "(Perhaps)"
click at [728, 80] on span "Replace all" at bounding box center [724, 82] width 42 height 10
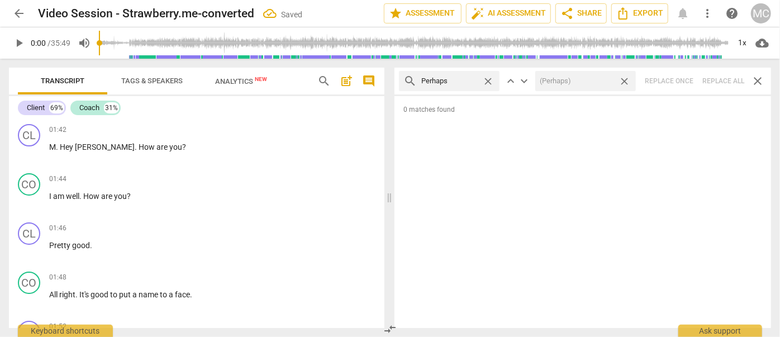
click at [627, 81] on span "close" at bounding box center [625, 81] width 12 height 12
click at [490, 82] on span "close" at bounding box center [488, 81] width 12 height 12
click at [461, 82] on input "text" at bounding box center [458, 81] width 74 height 18
type input "almost"
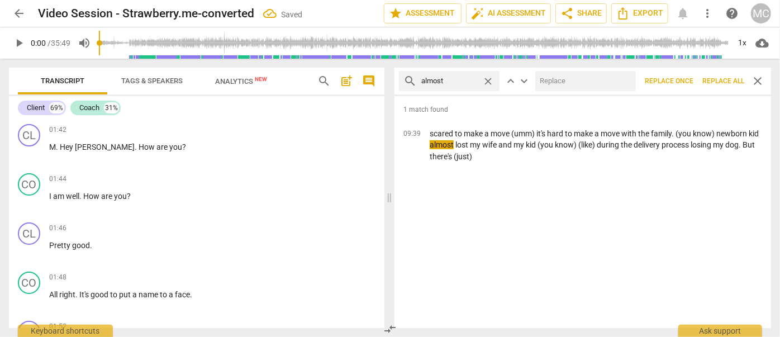
click at [577, 85] on input "text" at bounding box center [583, 81] width 96 height 18
type input "(almost)"
click at [724, 83] on span "Replace all" at bounding box center [724, 82] width 42 height 10
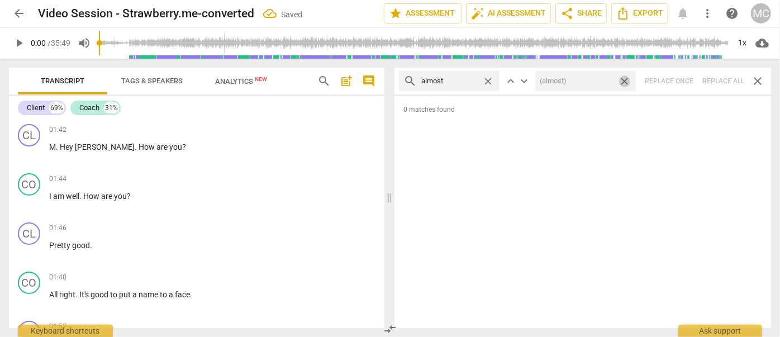
drag, startPoint x: 625, startPoint y: 81, endPoint x: 523, endPoint y: 85, distance: 101.8
click at [625, 81] on span "close" at bounding box center [625, 81] width 12 height 12
click at [490, 78] on span "close" at bounding box center [488, 81] width 12 height 12
click at [459, 83] on input "text" at bounding box center [458, 81] width 74 height 18
type input "I think"
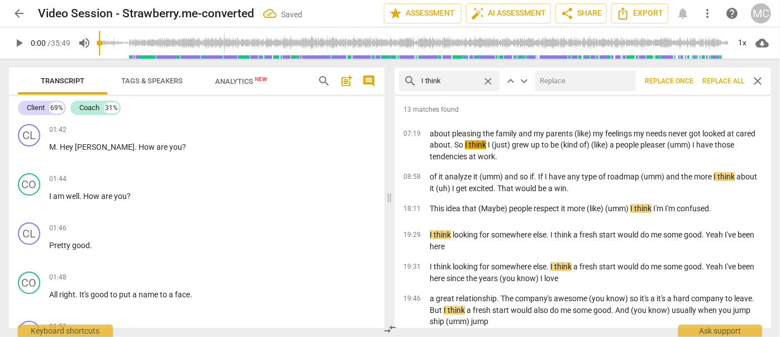
click at [567, 78] on input "text" at bounding box center [583, 81] width 96 height 18
type input "(I think)"
drag, startPoint x: 731, startPoint y: 80, endPoint x: 681, endPoint y: 84, distance: 49.3
click at [731, 80] on span "Replace all" at bounding box center [724, 82] width 42 height 10
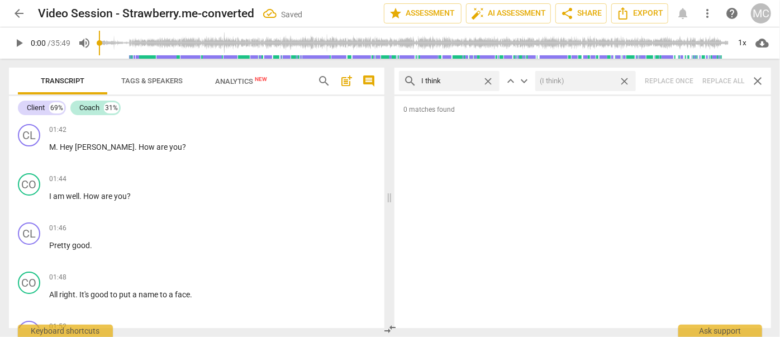
click at [625, 83] on span "close" at bounding box center [625, 81] width 12 height 12
click at [487, 80] on span "close" at bounding box center [488, 81] width 12 height 12
click at [463, 81] on input "text" at bounding box center [458, 81] width 74 height 18
type input "basically"
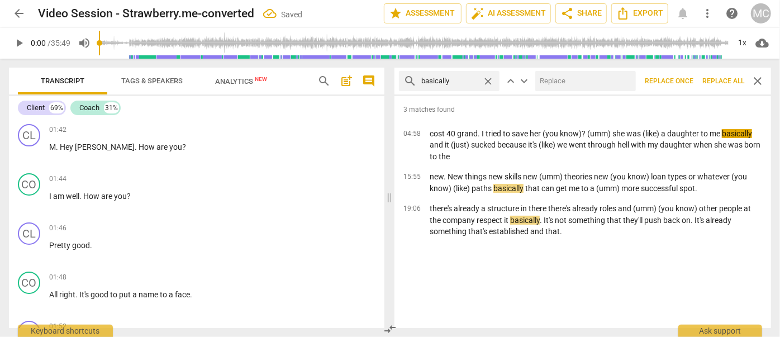
click at [578, 84] on input "text" at bounding box center [583, 81] width 96 height 18
type input "(basically)"
click at [717, 74] on button "Replace all" at bounding box center [723, 81] width 51 height 20
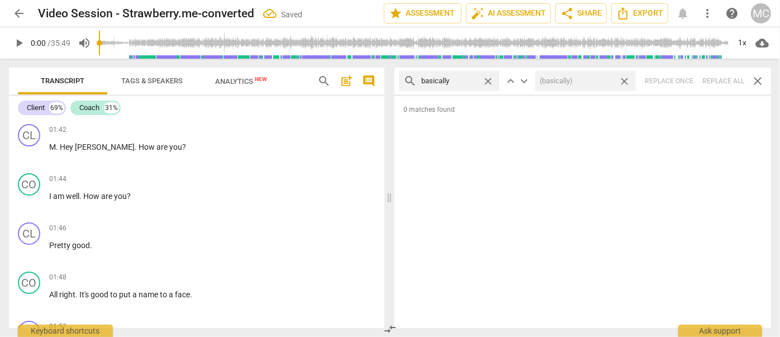
click at [624, 82] on span "close" at bounding box center [625, 81] width 12 height 12
drag, startPoint x: 487, startPoint y: 80, endPoint x: 462, endPoint y: 78, distance: 25.2
click at [487, 80] on span "close" at bounding box center [488, 81] width 12 height 12
click at [458, 78] on input "text" at bounding box center [458, 81] width 74 height 18
type input "gonna"
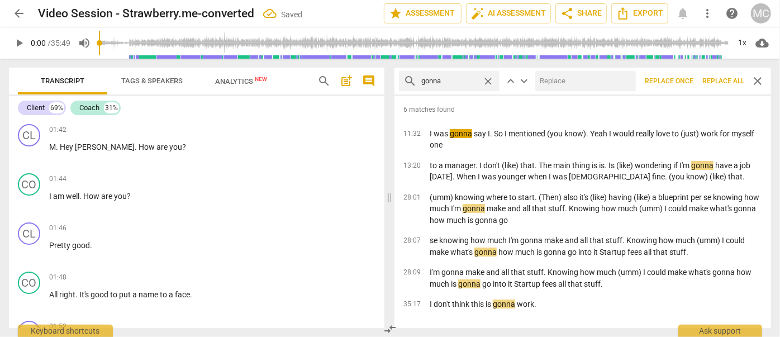
click at [575, 79] on input "text" at bounding box center [583, 81] width 96 height 18
type input "going to"
click at [718, 75] on button "Replace all" at bounding box center [723, 81] width 51 height 20
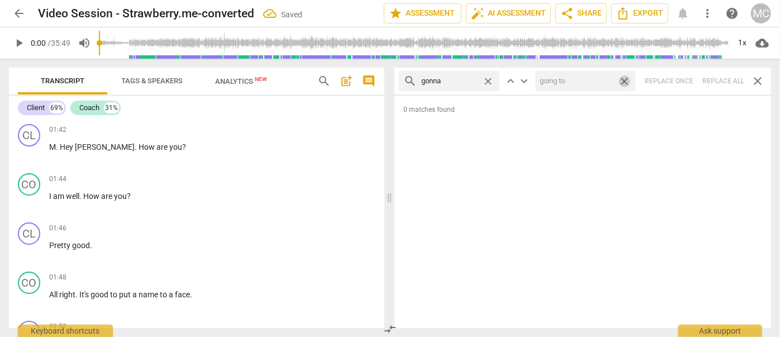
click at [626, 81] on span "close" at bounding box center [625, 81] width 12 height 12
drag, startPoint x: 492, startPoint y: 81, endPoint x: 486, endPoint y: 81, distance: 6.7
click at [493, 81] on span "close" at bounding box center [488, 81] width 12 height 12
click at [454, 82] on input "text" at bounding box center [458, 81] width 74 height 18
type input "wanna"
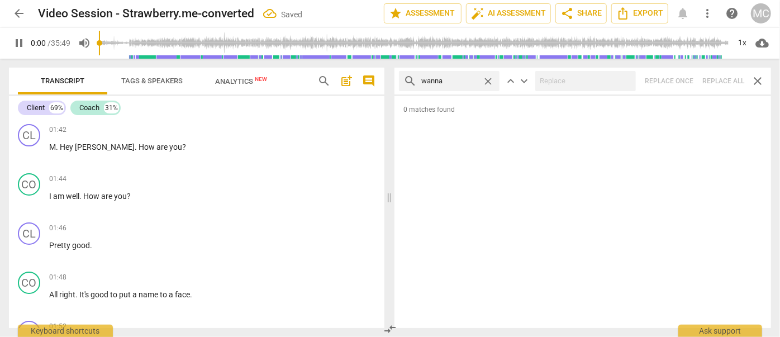
click at [723, 78] on div "search wanna close keyboard_arrow_up keyboard_arrow_down Replace once Replace a…" at bounding box center [583, 81] width 377 height 27
type input "2"
click at [487, 80] on span "close" at bounding box center [488, 81] width 12 height 12
click at [466, 80] on input "text" at bounding box center [458, 81] width 74 height 18
type input "2"
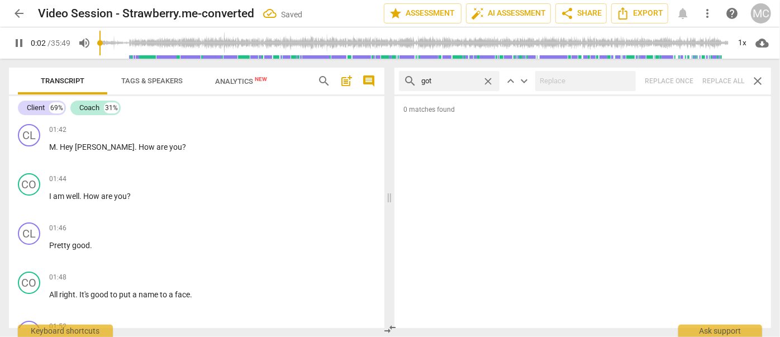
type input "gotc"
type input "3"
type input "gotcha"
click at [726, 83] on div "search gotcha close keyboard_arrow_up keyboard_arrow_down Replace once Replace …" at bounding box center [583, 81] width 377 height 27
click at [488, 78] on span "close" at bounding box center [488, 81] width 12 height 12
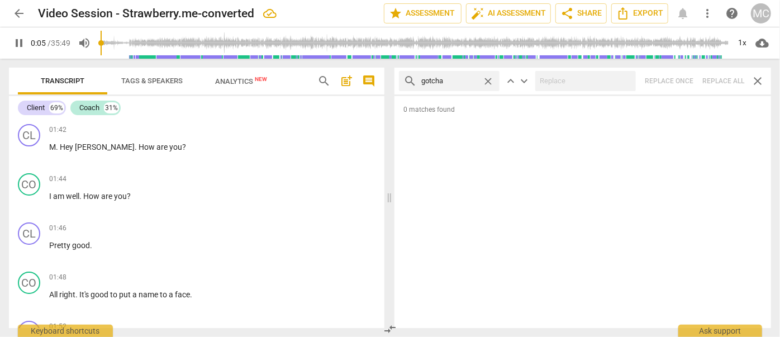
type input "6"
click at [476, 80] on input "text" at bounding box center [458, 81] width 74 height 18
type input "7"
type input "got"
type input "8"
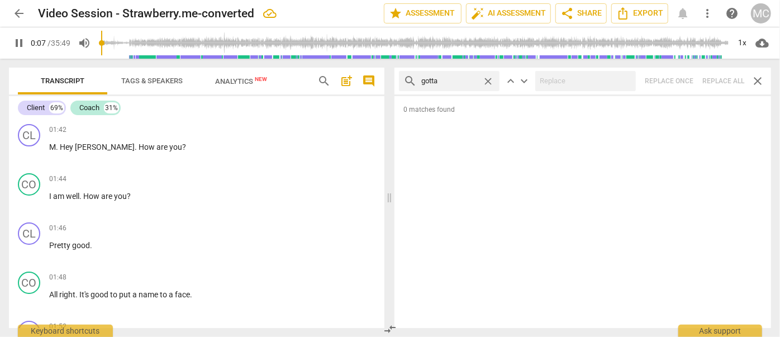
type input "gotta"
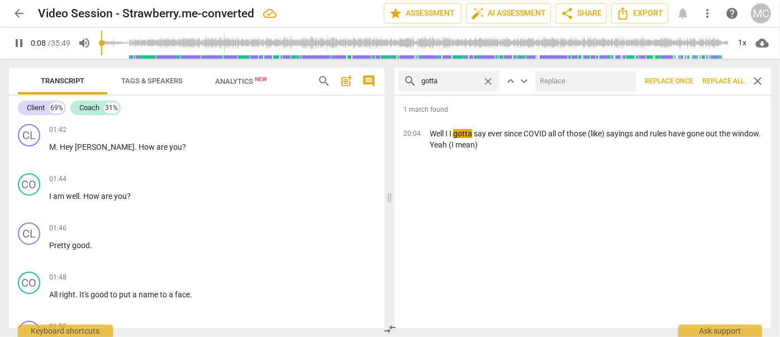
click at [565, 84] on input "text" at bounding box center [583, 81] width 96 height 18
type input "9"
type input "h"
type input "9"
type input "have to"
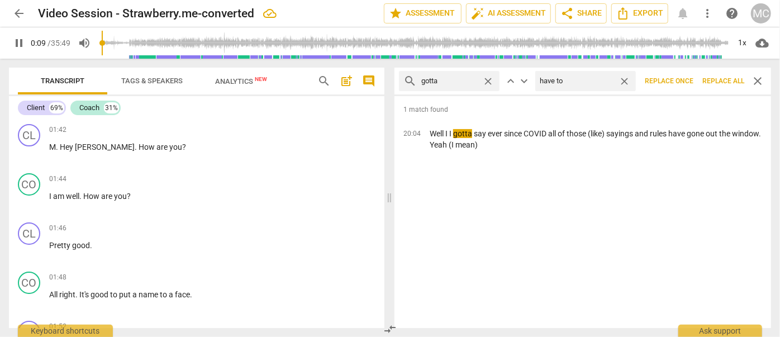
type input "10"
type input "have to"
click at [721, 85] on span "Replace all" at bounding box center [724, 82] width 42 height 10
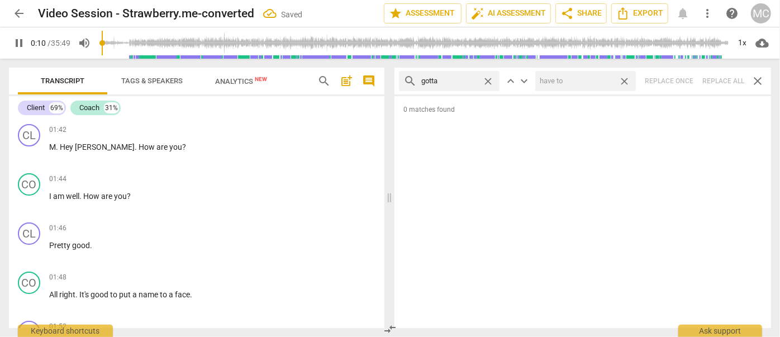
drag, startPoint x: 629, startPoint y: 82, endPoint x: 560, endPoint y: 82, distance: 69.3
click at [629, 82] on span "close" at bounding box center [625, 81] width 12 height 12
type input "10"
type input "11"
click at [493, 82] on span "close" at bounding box center [488, 81] width 12 height 12
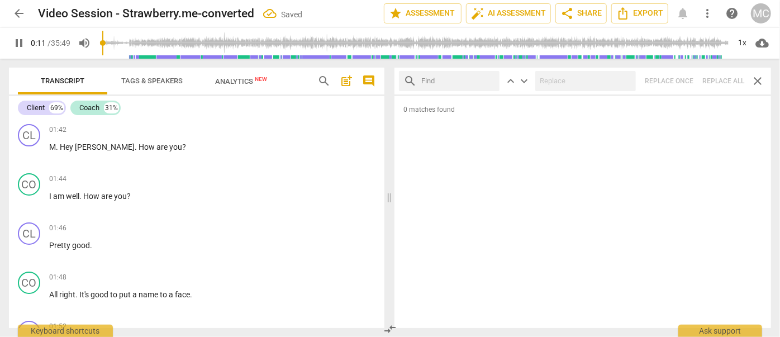
click at [477, 83] on input "text" at bounding box center [458, 81] width 74 height 18
type input "13"
type input "."
type input "13"
type input ". and"
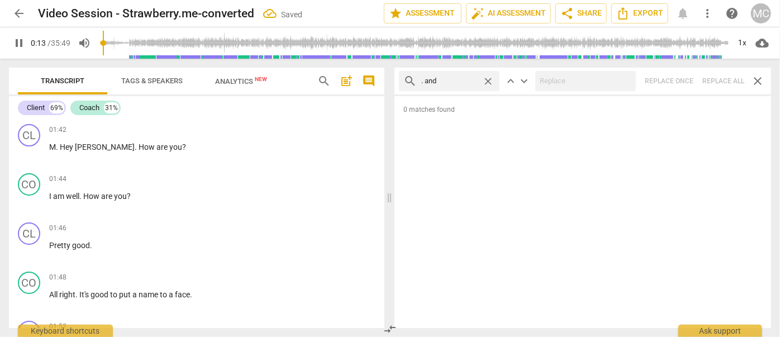
type input "14"
type input ". and"
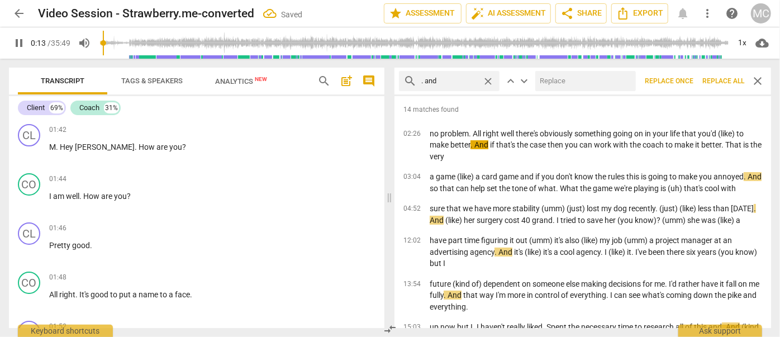
click at [560, 78] on input "text" at bounding box center [583, 81] width 96 height 18
type input "14"
type input ", and"
type input "15"
type input ", and"
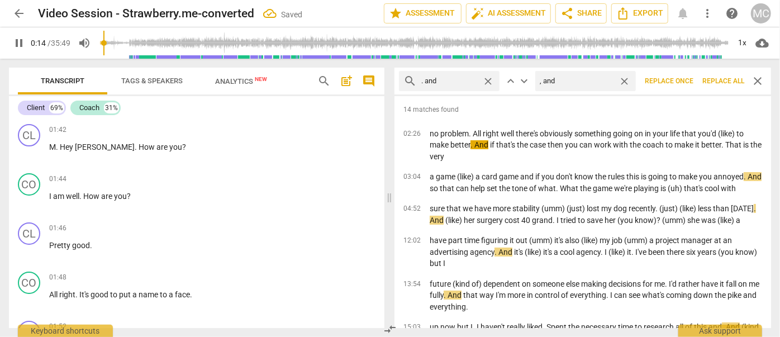
click at [723, 82] on span "Replace all" at bounding box center [724, 82] width 42 height 10
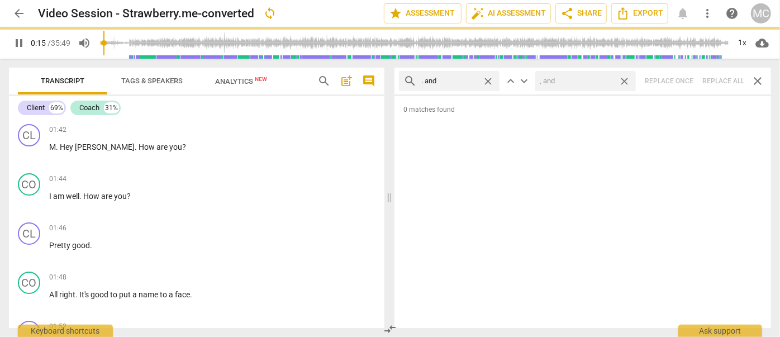
type input "15"
click at [624, 79] on span "close" at bounding box center [625, 81] width 12 height 12
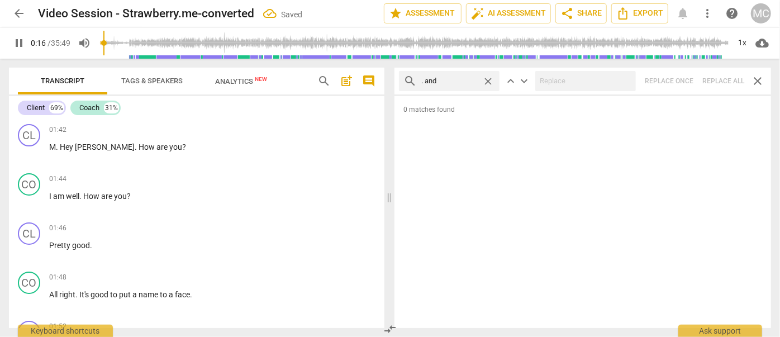
type input "16"
drag, startPoint x: 490, startPoint y: 79, endPoint x: 477, endPoint y: 78, distance: 12.9
click at [490, 79] on span "close" at bounding box center [488, 81] width 12 height 12
click at [453, 75] on input "text" at bounding box center [458, 81] width 74 height 18
type input "17"
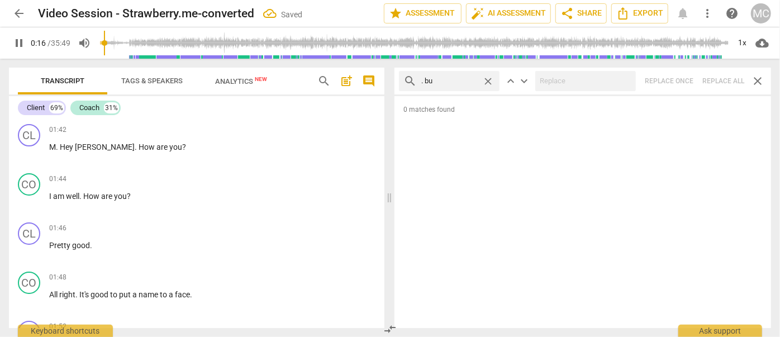
type input ". but"
type input "17"
type input ". but"
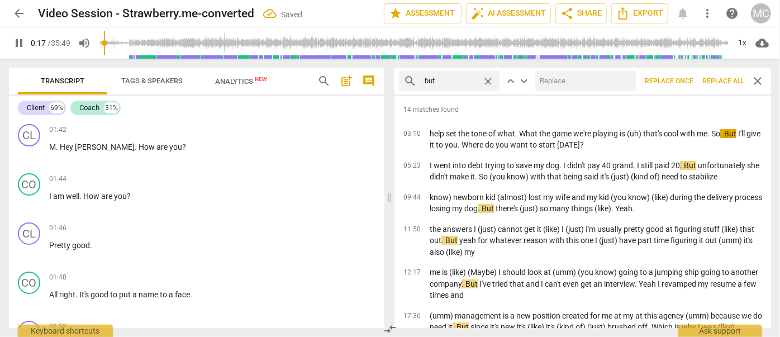
click at [573, 82] on input "text" at bounding box center [583, 81] width 96 height 18
type input "18"
type input ","
type input "18"
type input ", but"
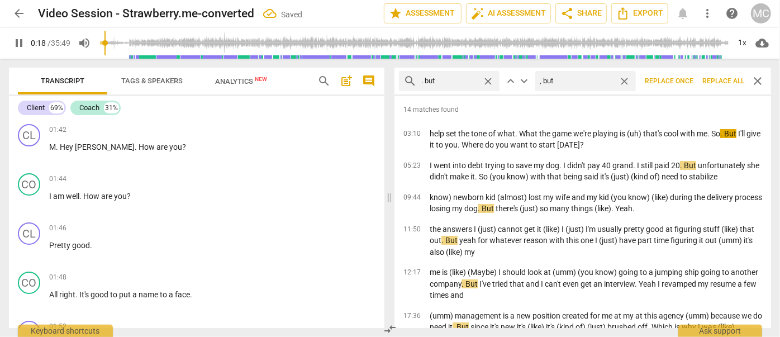
type input "19"
type input ", but"
click at [717, 80] on span "Replace all" at bounding box center [724, 82] width 42 height 10
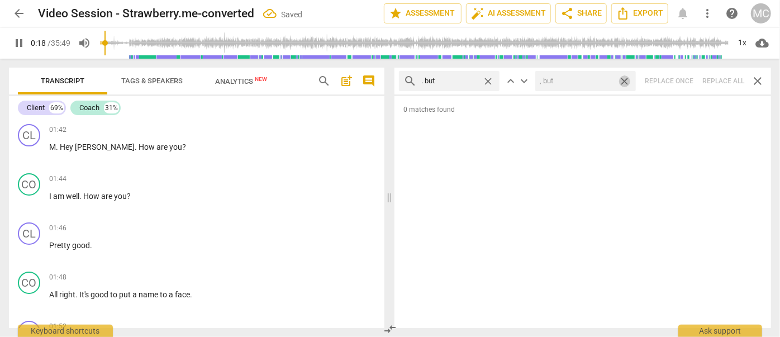
drag, startPoint x: 624, startPoint y: 80, endPoint x: 487, endPoint y: 76, distance: 136.4
click at [624, 80] on span "close" at bounding box center [625, 81] width 12 height 12
type input "19"
click at [487, 77] on span "close" at bounding box center [488, 81] width 12 height 12
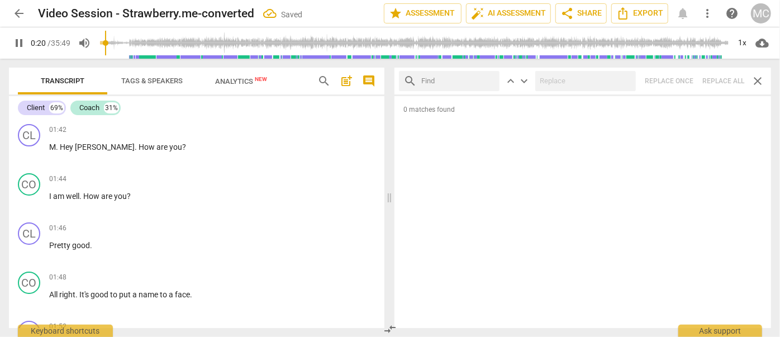
click at [453, 78] on input "text" at bounding box center [458, 81] width 74 height 18
type input "20"
type input "."
type input "21"
type input ". so"
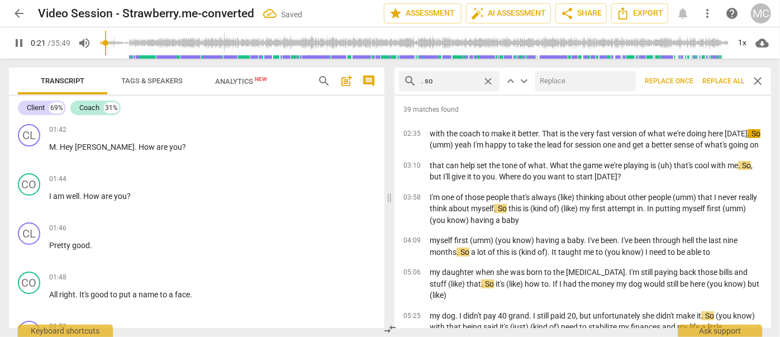
click at [577, 88] on input "text" at bounding box center [583, 81] width 96 height 18
type input "22"
type input ","
type input "22"
type input ", so"
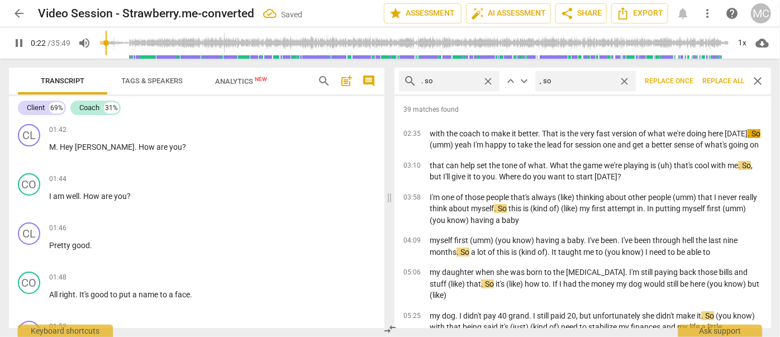
type input "22"
type input ", so"
click at [721, 83] on span "Replace all" at bounding box center [724, 82] width 42 height 10
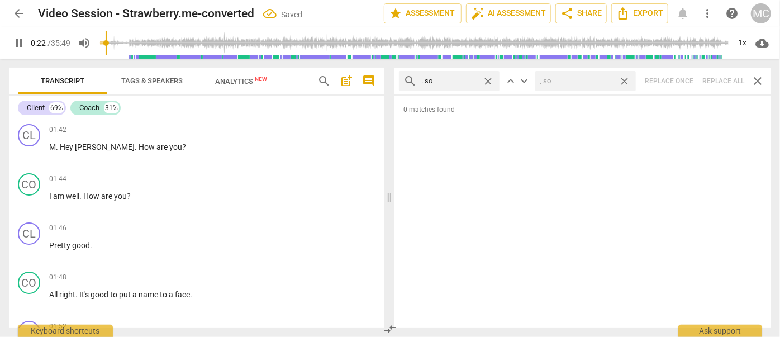
click at [623, 81] on span "close" at bounding box center [625, 81] width 12 height 12
type input "23"
click at [489, 80] on span "close" at bounding box center [488, 81] width 12 height 12
drag, startPoint x: 457, startPoint y: 81, endPoint x: 463, endPoint y: 69, distance: 13.0
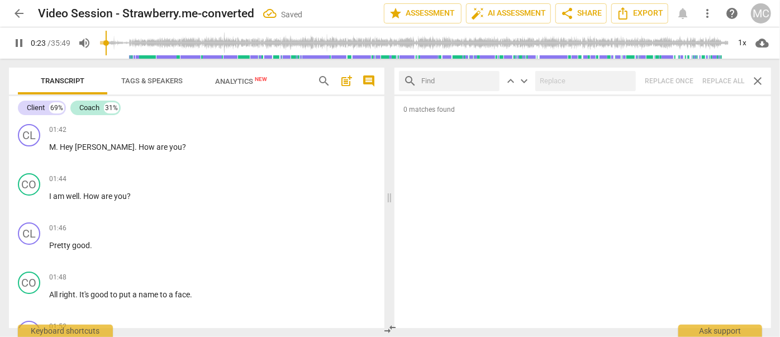
click at [457, 82] on input "text" at bounding box center [458, 81] width 74 height 18
type input "24"
type input "."
type input "24"
type input ". or"
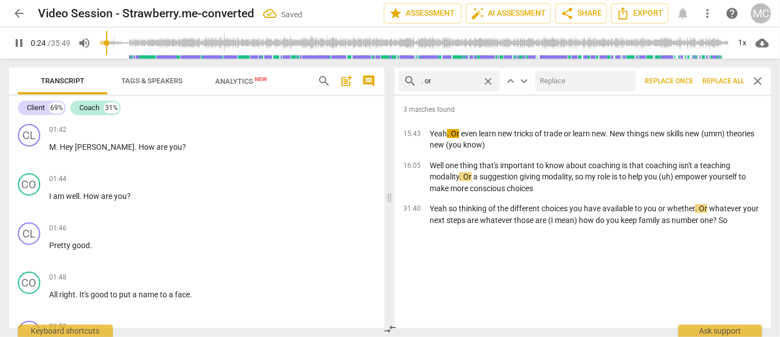
click at [553, 83] on input "text" at bounding box center [583, 81] width 96 height 18
type input "25"
type input ", or"
type input "25"
type input ", or"
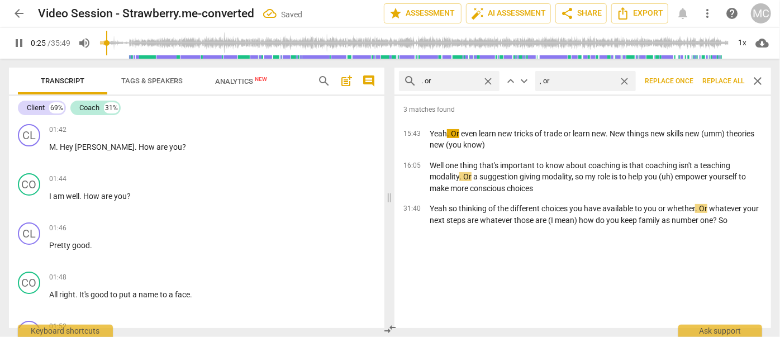
click at [721, 87] on button "Replace all" at bounding box center [723, 81] width 51 height 20
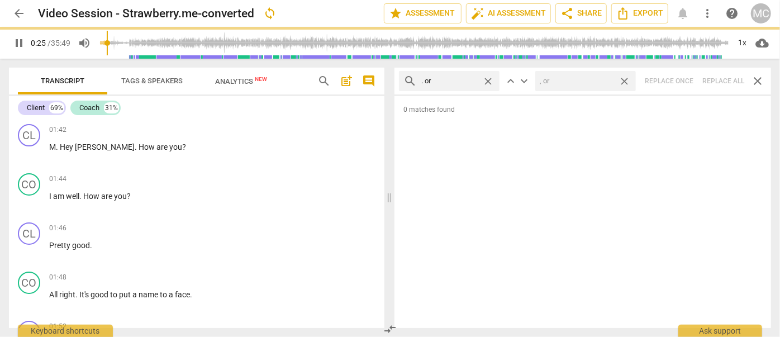
type input "26"
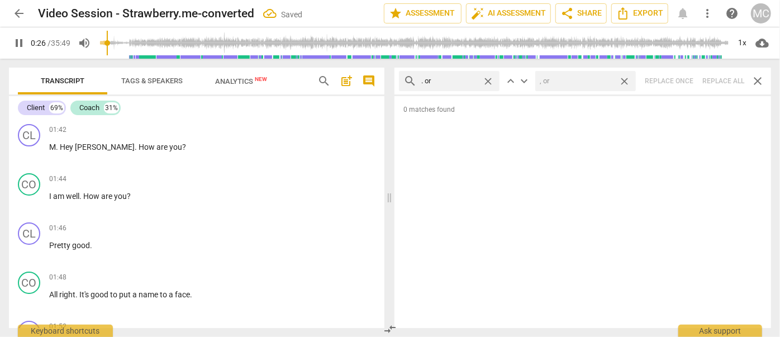
drag, startPoint x: 625, startPoint y: 79, endPoint x: 517, endPoint y: 78, distance: 108.5
click at [625, 79] on span "close" at bounding box center [625, 81] width 12 height 12
type input "27"
click at [492, 78] on span "close" at bounding box center [488, 81] width 12 height 12
type input "27"
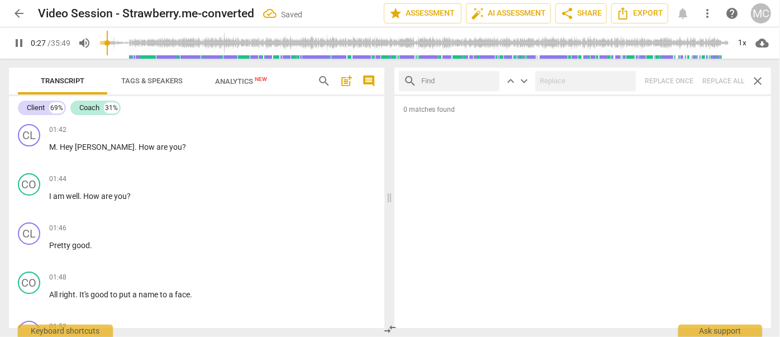
click at [463, 79] on input "text" at bounding box center [458, 81] width 74 height 18
type input "."
type input "27"
type input ". bec"
type input "28"
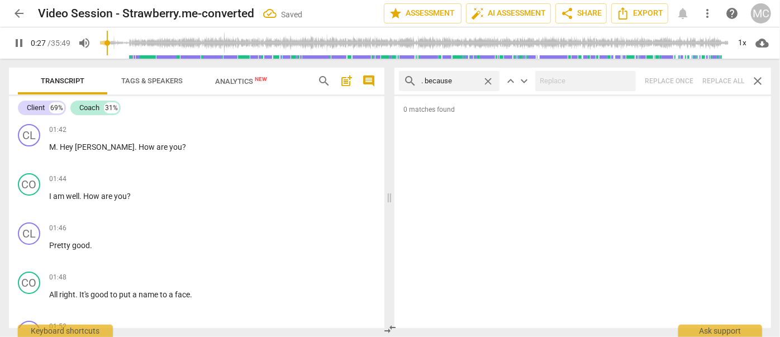
type input ". because"
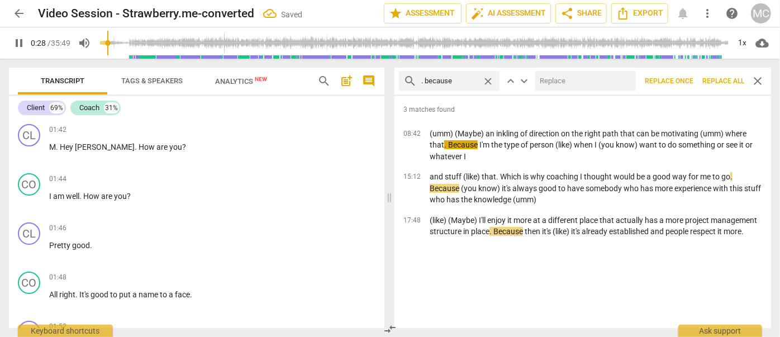
click at [575, 81] on input "text" at bounding box center [583, 81] width 96 height 18
type input "28"
type input ", be"
type input "29"
type input ", becaus"
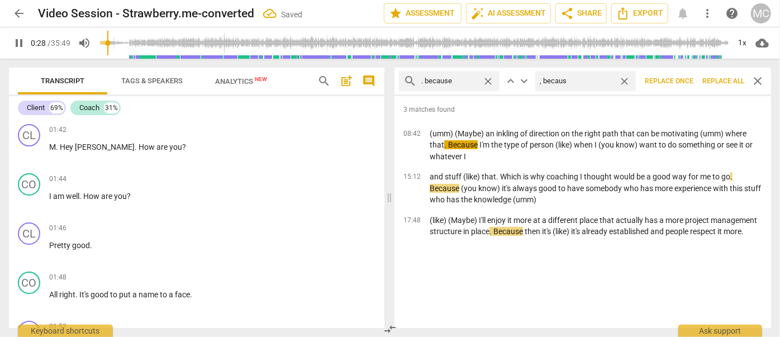
type input "29"
type input ", because"
type input "29"
type input ", because"
click at [714, 83] on span "Replace all" at bounding box center [724, 82] width 42 height 10
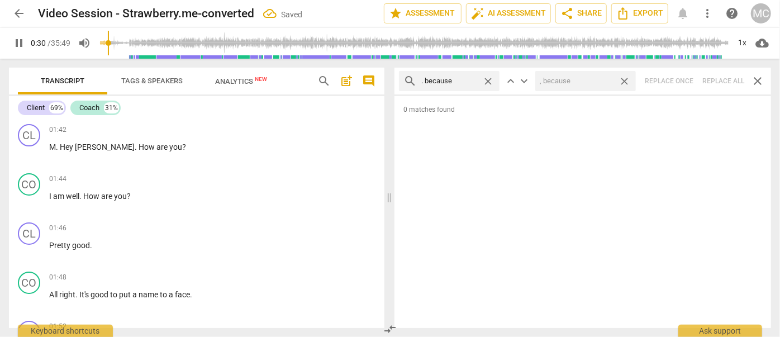
type input "30"
drag, startPoint x: 629, startPoint y: 82, endPoint x: 502, endPoint y: 92, distance: 127.9
click at [629, 82] on span "close" at bounding box center [625, 81] width 12 height 12
type input "31"
drag, startPoint x: 484, startPoint y: 80, endPoint x: 473, endPoint y: 81, distance: 11.2
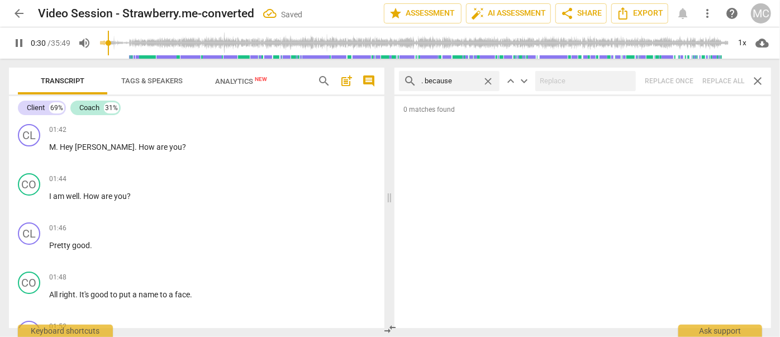
click at [484, 80] on span "close" at bounding box center [488, 81] width 12 height 12
click at [459, 82] on input "text" at bounding box center [458, 81] width 74 height 18
type input "31"
type input "?"
type input "31"
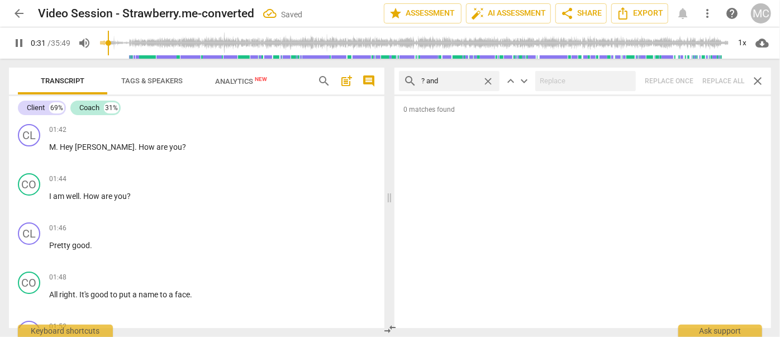
type input "? and"
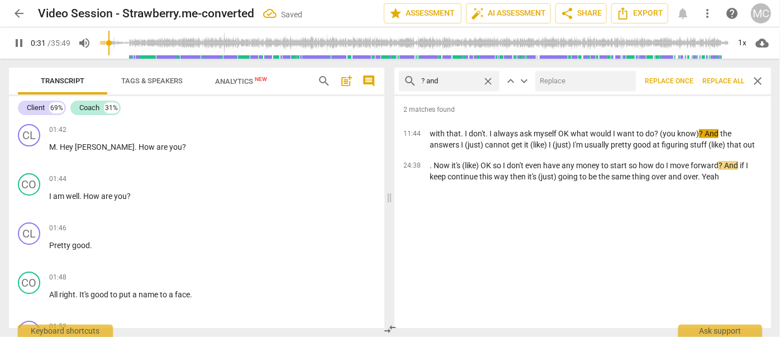
click at [598, 77] on input "text" at bounding box center [583, 81] width 96 height 18
type input "32"
type input "?"
type input "32"
type input "? (an"
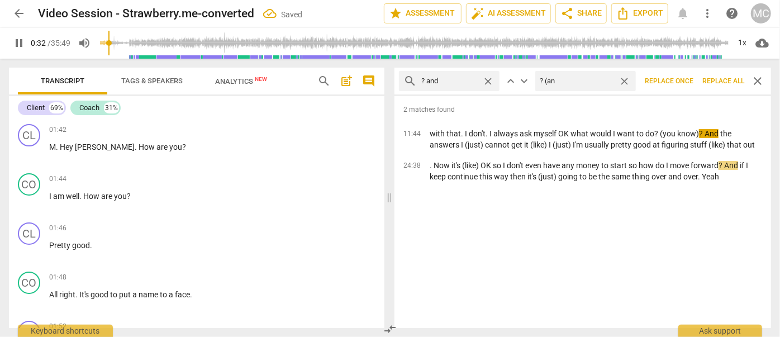
type input "33"
type input "? (and)"
type input "33"
type input "? (and)"
click at [723, 77] on span "Replace all" at bounding box center [724, 82] width 42 height 10
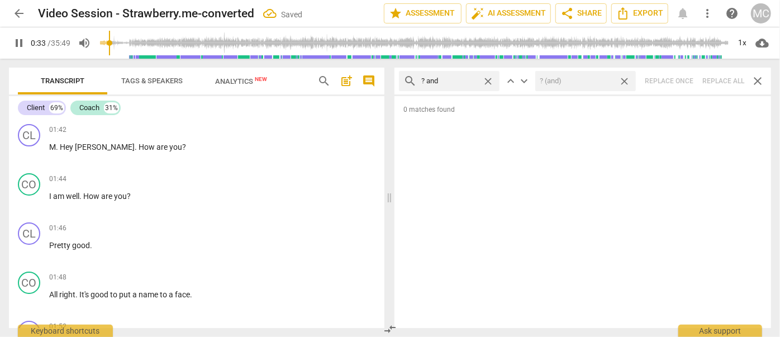
type input "34"
click at [628, 83] on span "close" at bounding box center [625, 81] width 12 height 12
type input "34"
click at [489, 80] on span "close" at bounding box center [488, 81] width 12 height 12
click at [464, 82] on input "text" at bounding box center [458, 81] width 74 height 18
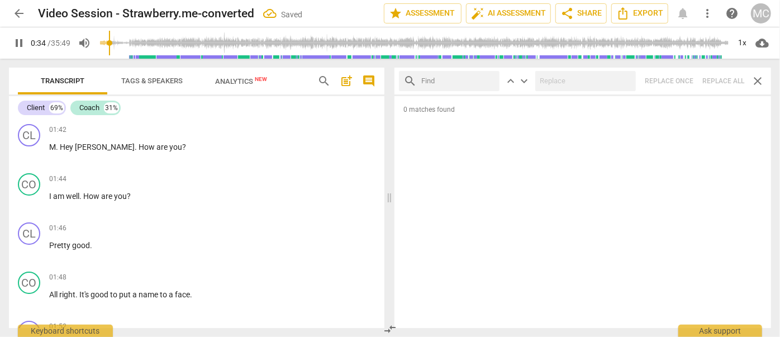
type input "35"
type input "?"
type input "35"
type input "? but"
type input "36"
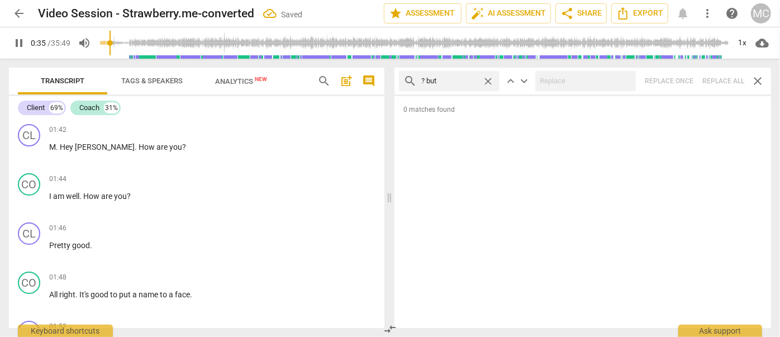
type input "? but"
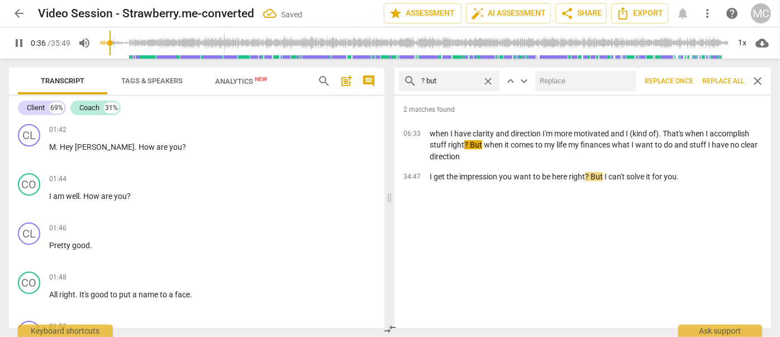
click at [553, 82] on input "text" at bounding box center [583, 81] width 96 height 18
type input "36"
type input "?"
type input "37"
type input "? (but"
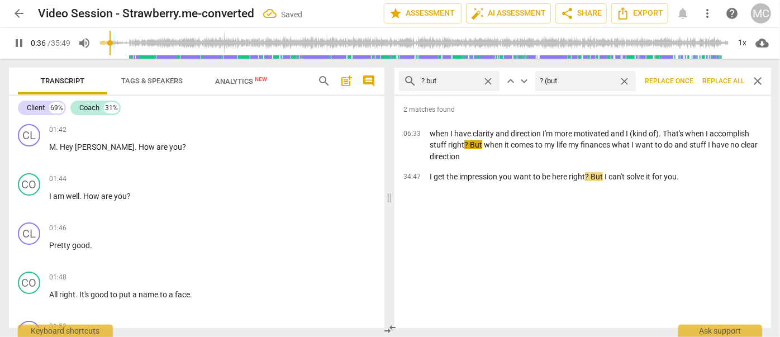
type input "37"
type input "? (but)"
type input "37"
type input "? (but)"
drag, startPoint x: 716, startPoint y: 81, endPoint x: 705, endPoint y: 80, distance: 11.2
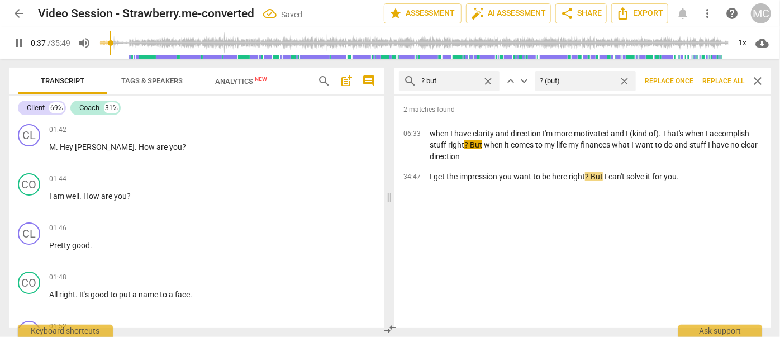
click at [717, 81] on span "Replace all" at bounding box center [724, 82] width 42 height 10
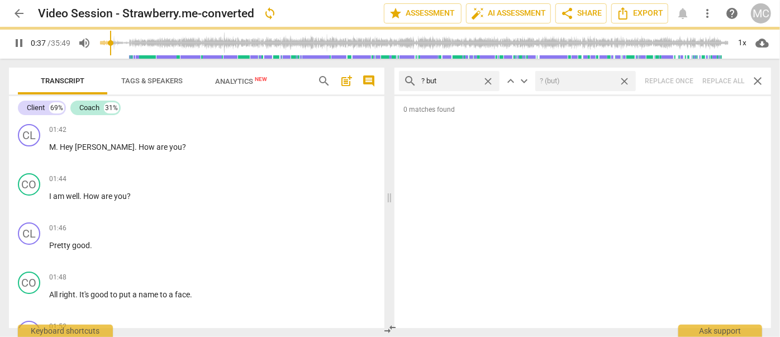
click at [625, 80] on span "close" at bounding box center [625, 81] width 12 height 12
type input "38"
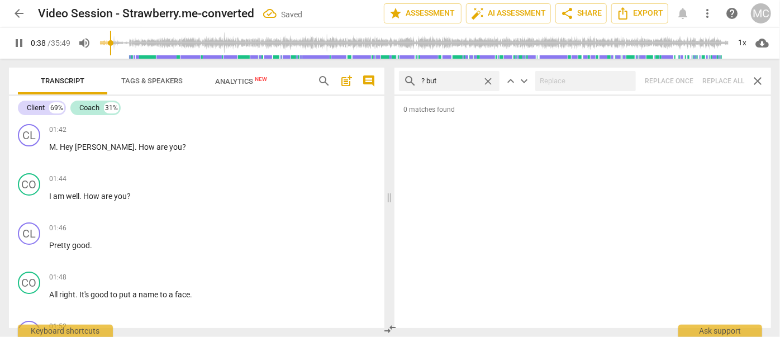
type input "39"
click at [490, 82] on span "close" at bounding box center [488, 81] width 12 height 12
click at [455, 83] on input "text" at bounding box center [458, 81] width 74 height 18
type input "39"
type input "?"
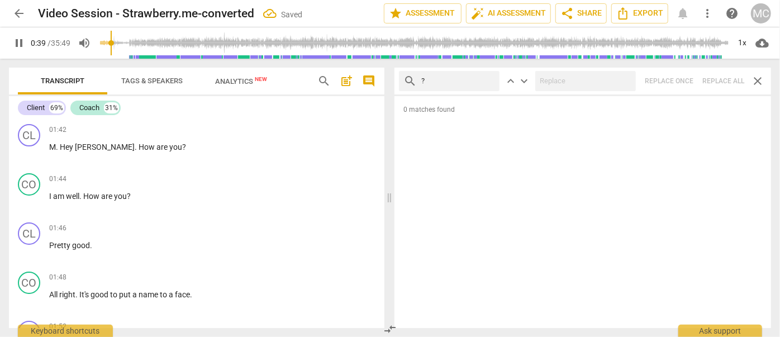
type input "40"
type input "? So"
type input "40"
type input "? So"
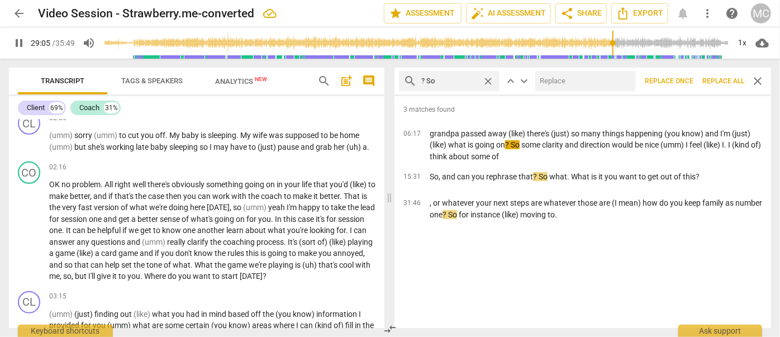
scroll to position [406, 0]
click at [19, 41] on span "pause" at bounding box center [18, 42] width 13 height 13
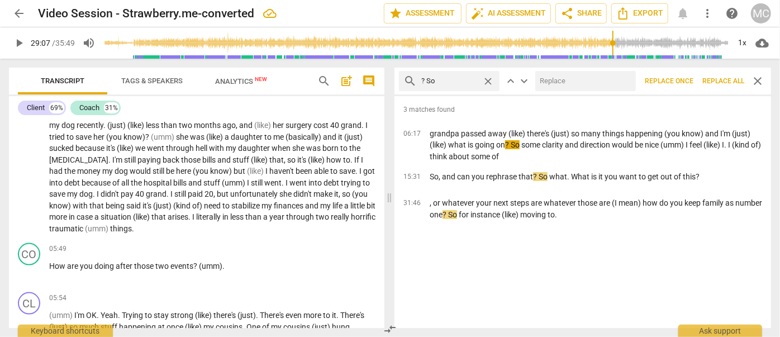
scroll to position [0, 0]
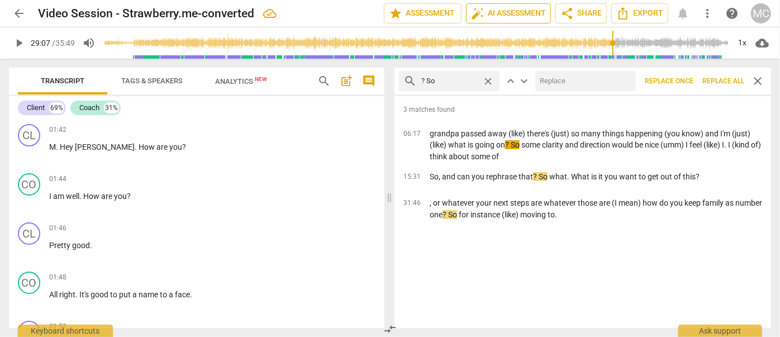
type input "1748"
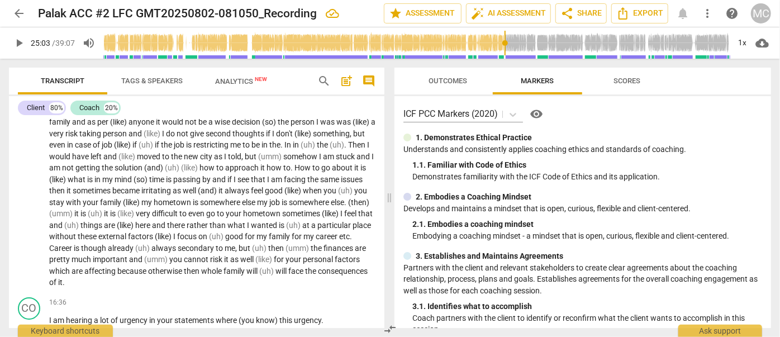
scroll to position [2032, 0]
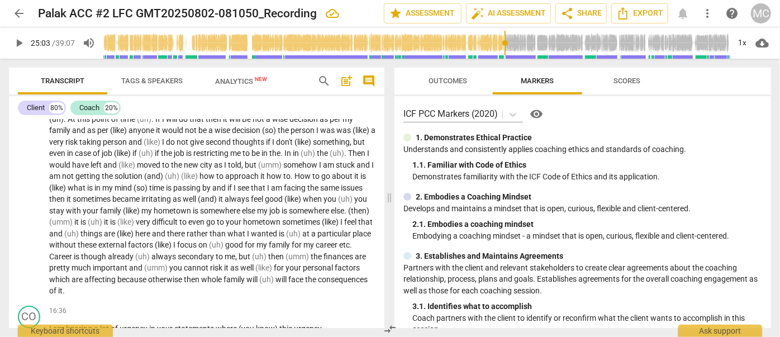
click at [22, 16] on span "arrow_back" at bounding box center [18, 13] width 13 height 13
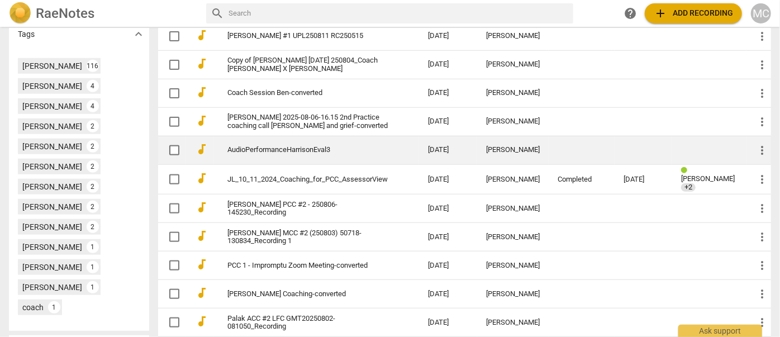
scroll to position [457, 0]
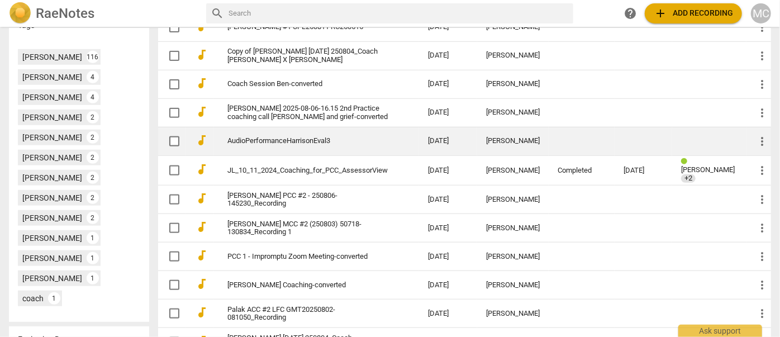
click at [274, 147] on td "AudioPerformanceHarrisonEval3" at bounding box center [316, 141] width 205 height 29
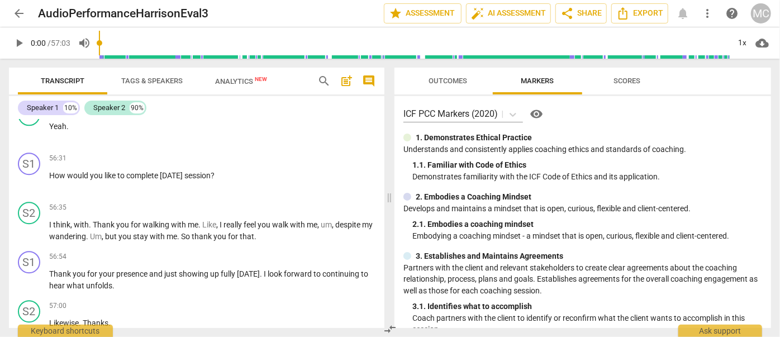
scroll to position [6017, 0]
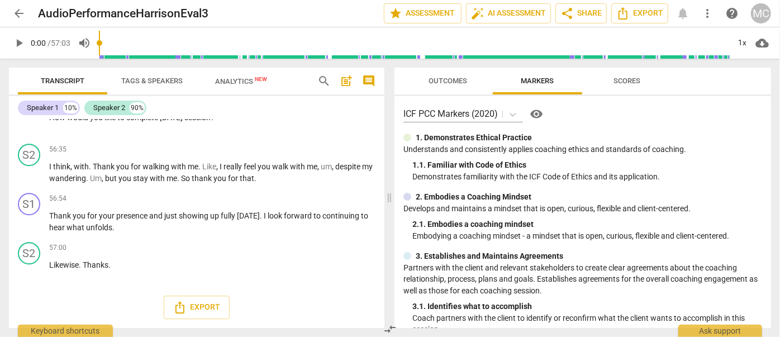
click at [18, 8] on span "arrow_back" at bounding box center [18, 13] width 13 height 13
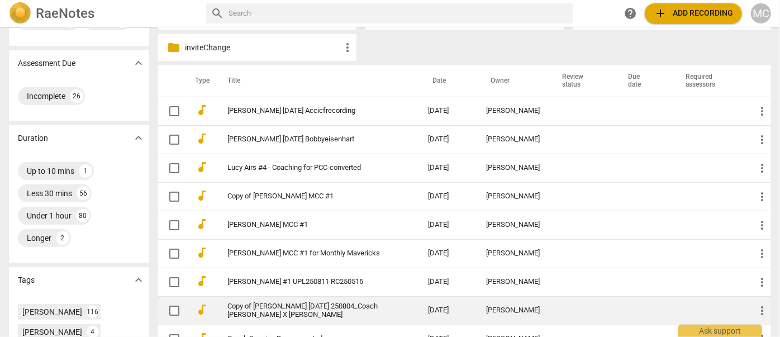
scroll to position [154, 0]
